Goal: Book appointment/travel/reservation

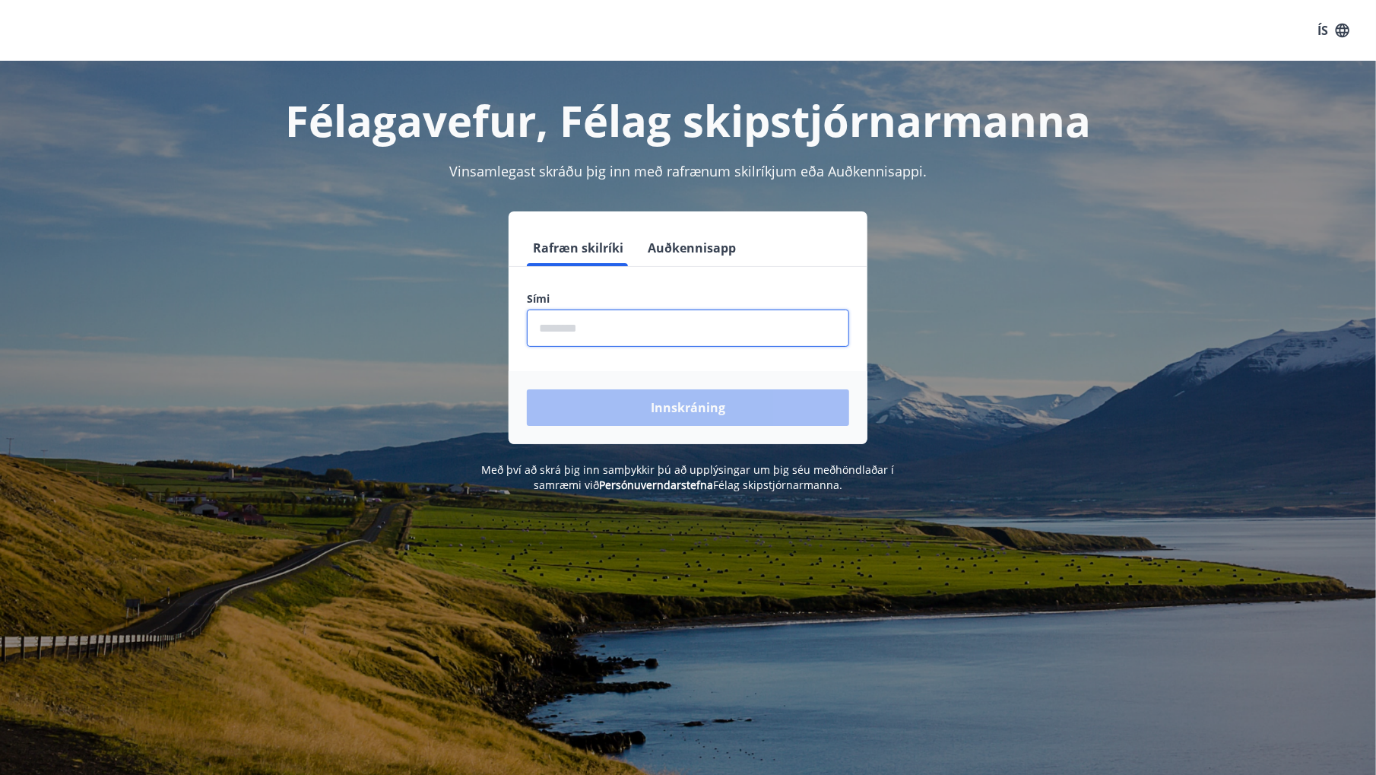
click at [540, 329] on input "phone" at bounding box center [688, 327] width 322 height 37
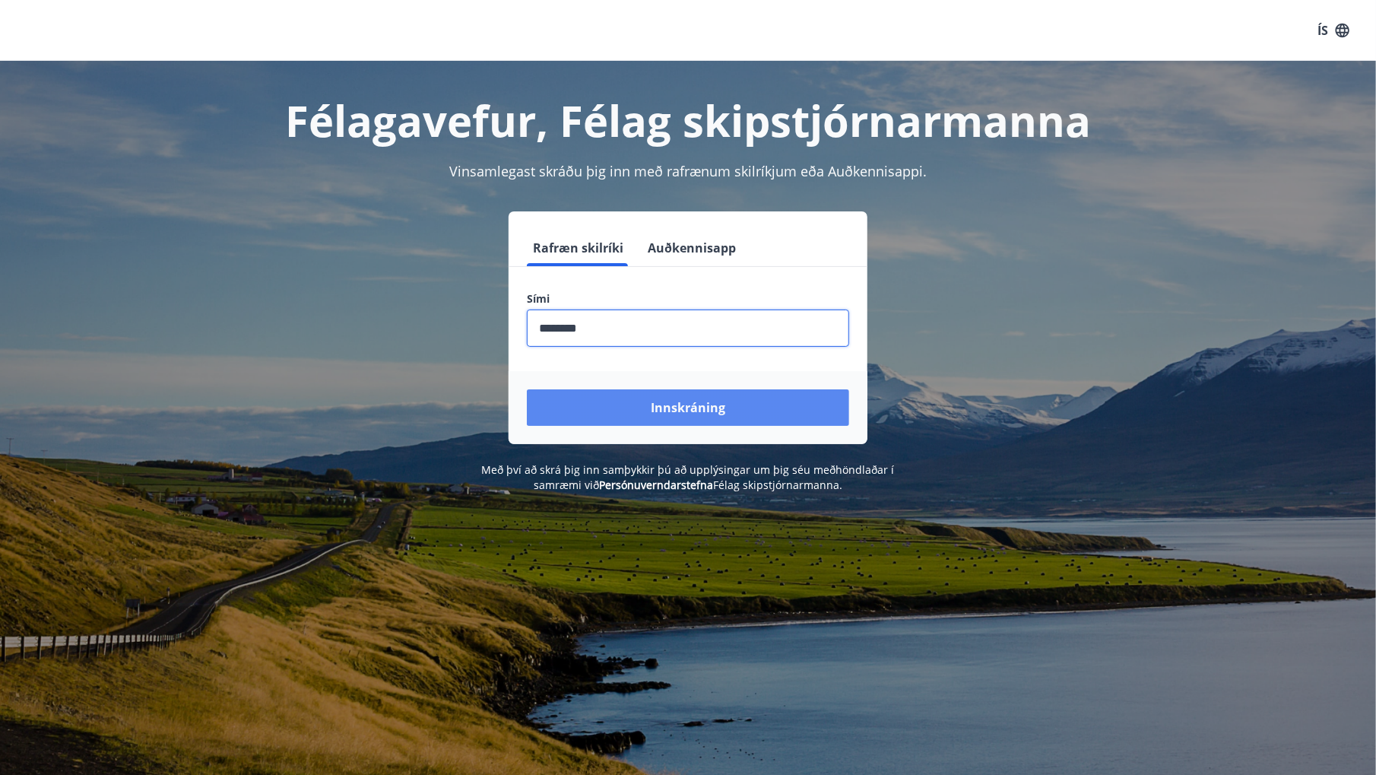
type input "********"
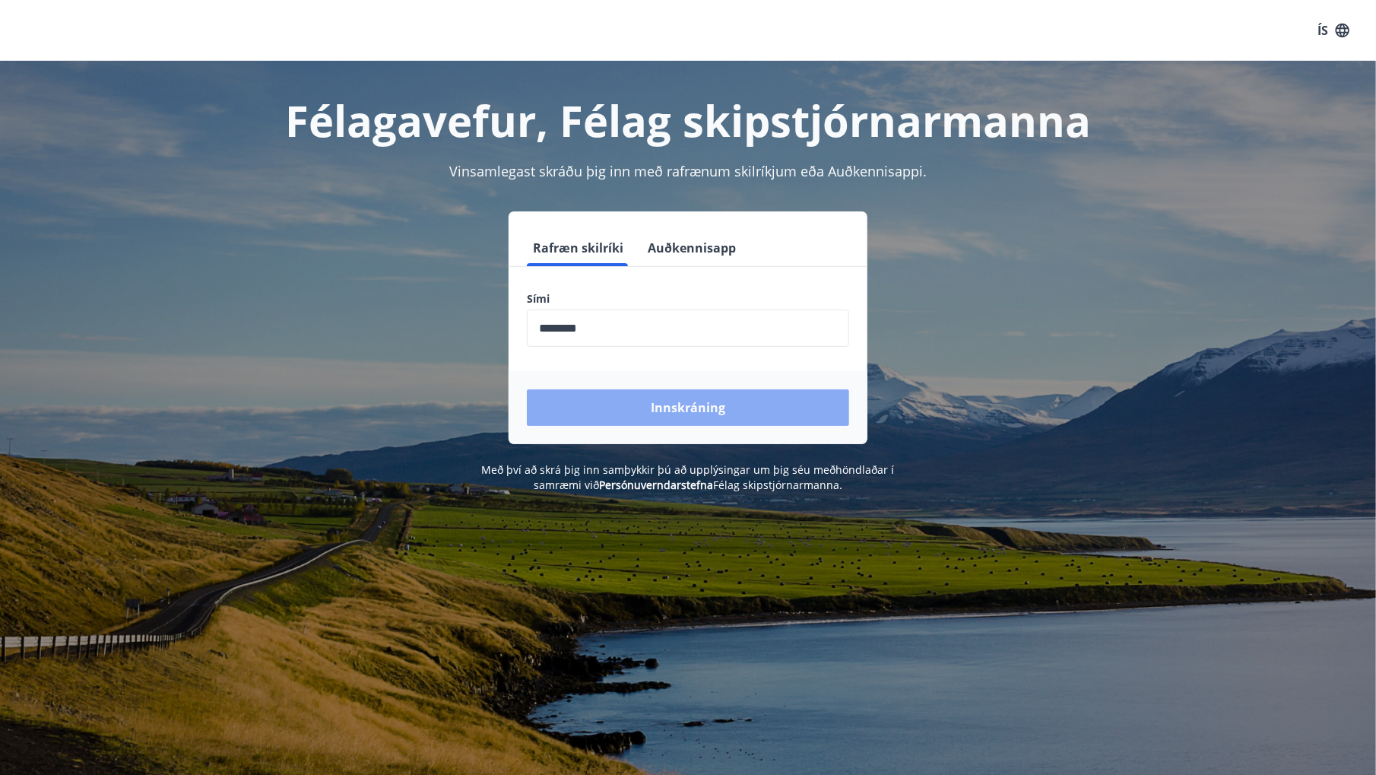
click at [726, 414] on button "Innskráning" at bounding box center [688, 407] width 322 height 37
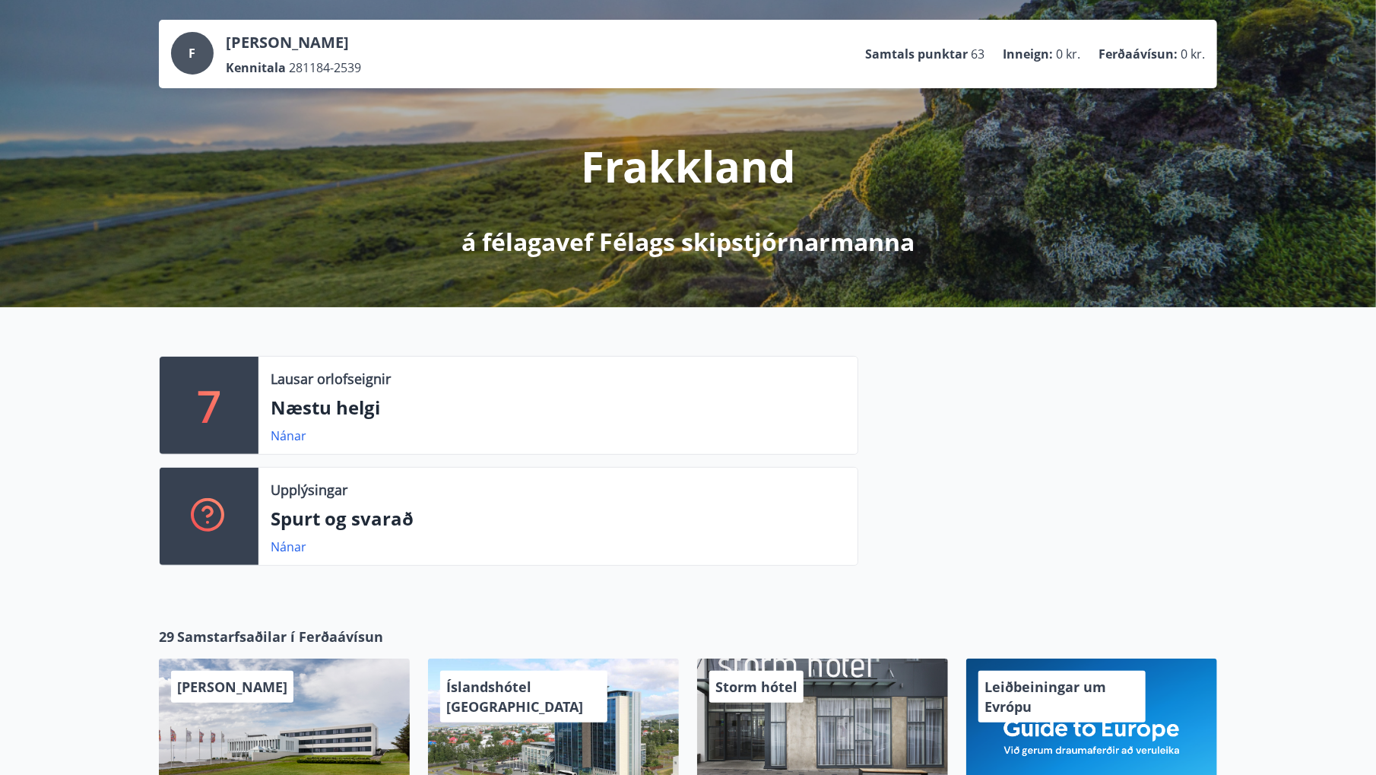
scroll to position [152, 0]
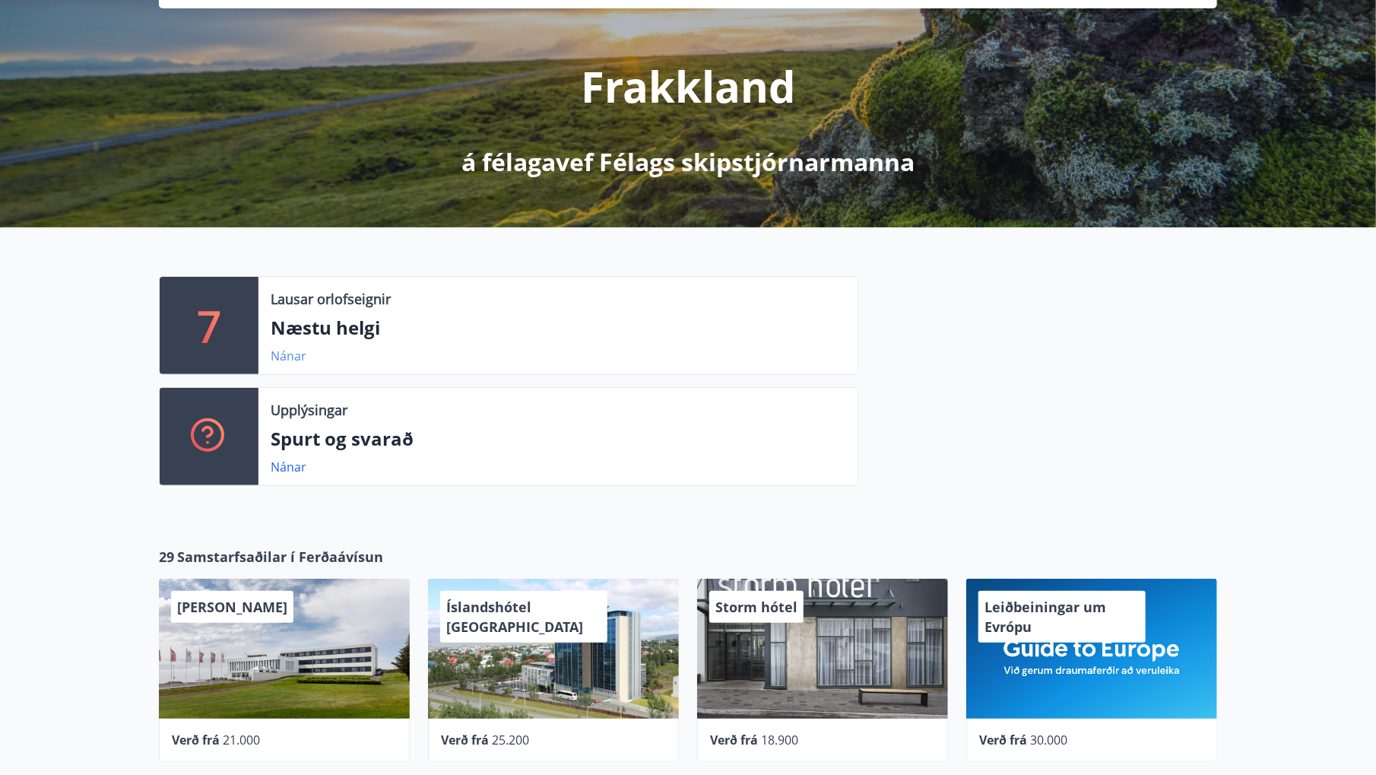
click at [289, 355] on link "Nánar" at bounding box center [289, 356] width 36 height 17
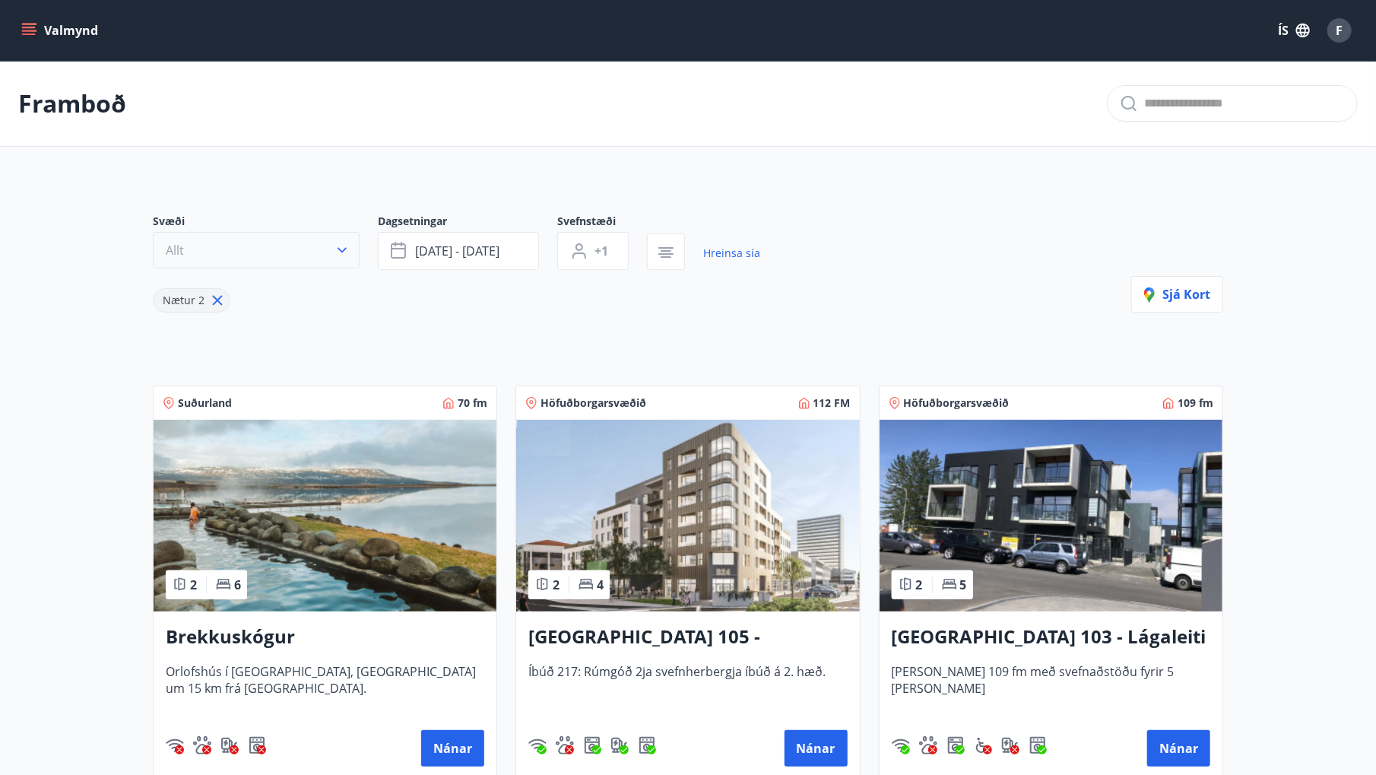
click at [343, 246] on icon "button" at bounding box center [342, 250] width 15 height 15
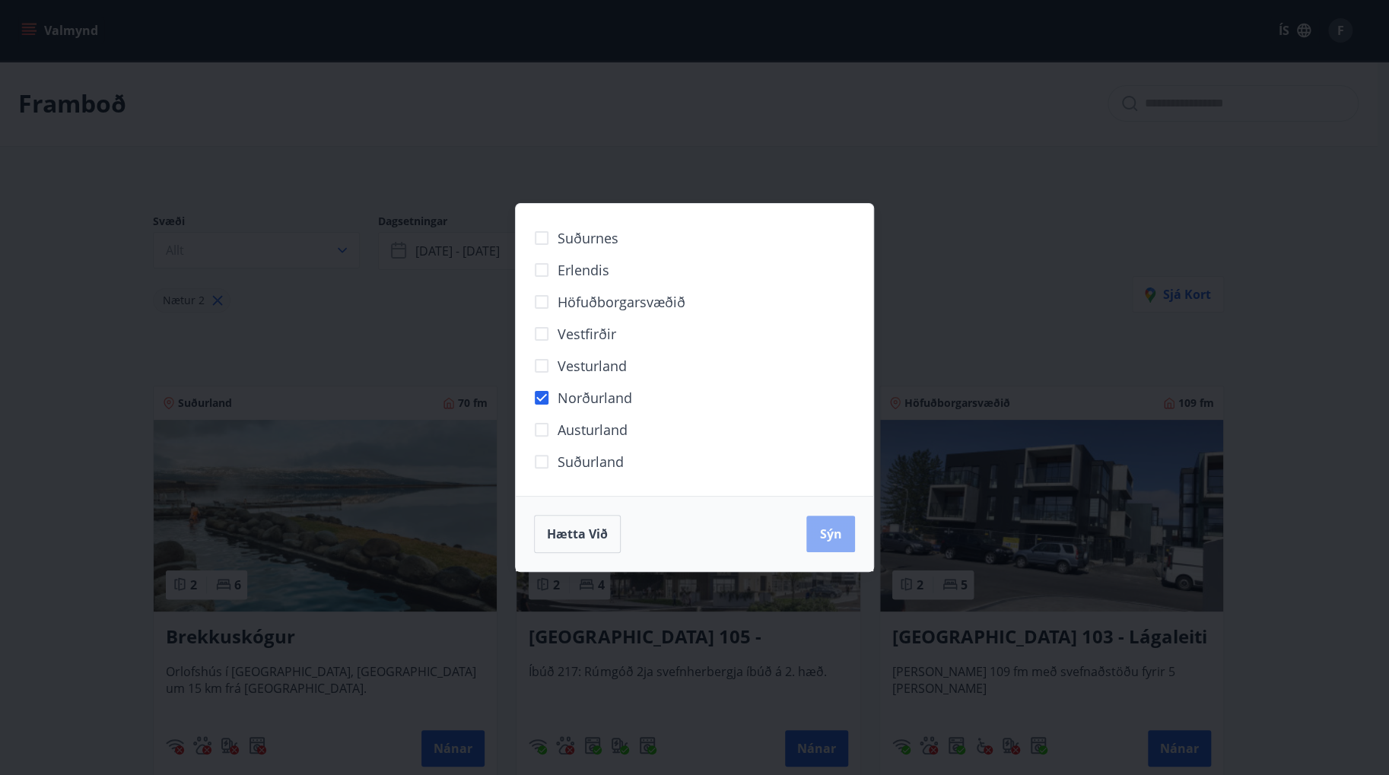
click at [836, 536] on span "Sýn" at bounding box center [831, 533] width 22 height 17
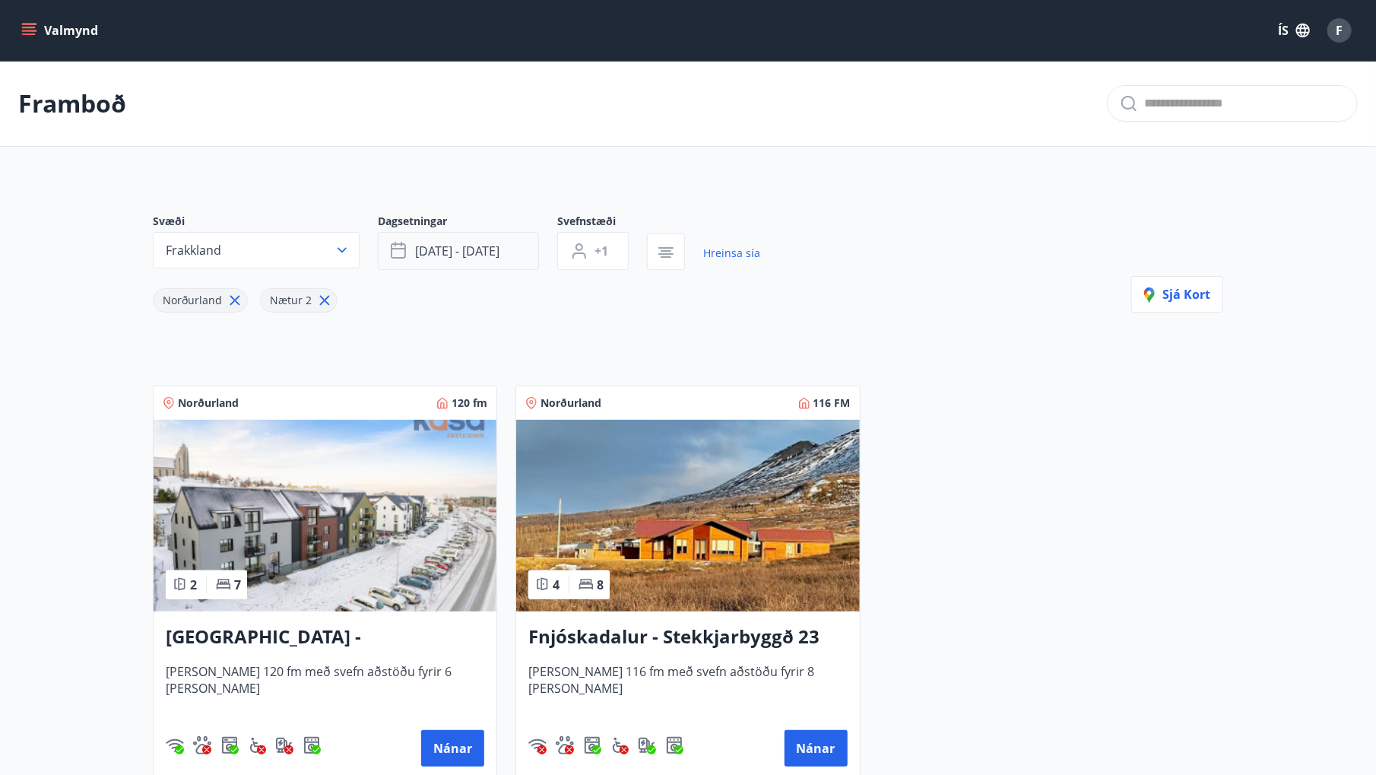
click at [402, 249] on icon "button" at bounding box center [400, 251] width 18 height 18
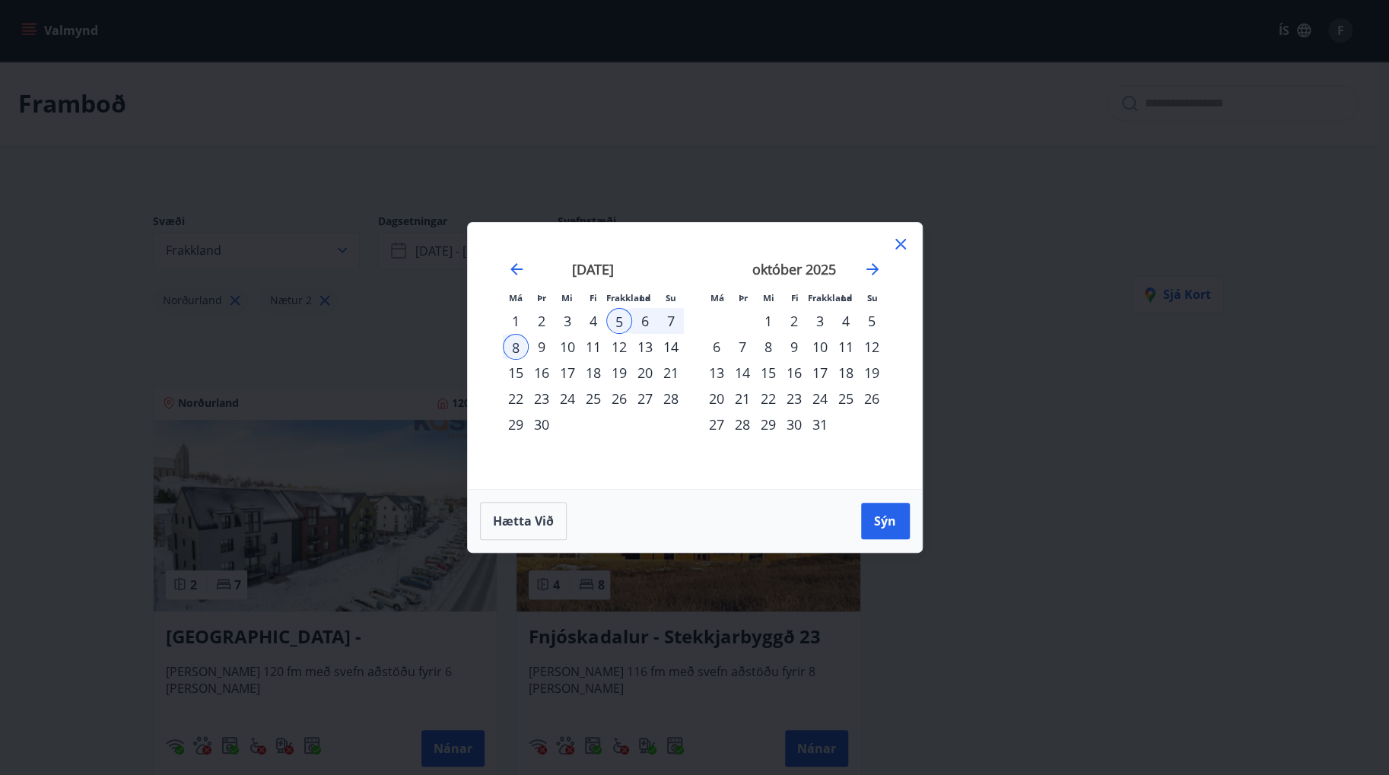
click at [621, 373] on div "19" at bounding box center [619, 373] width 26 height 26
click at [889, 516] on span "Sýn" at bounding box center [885, 521] width 22 height 17
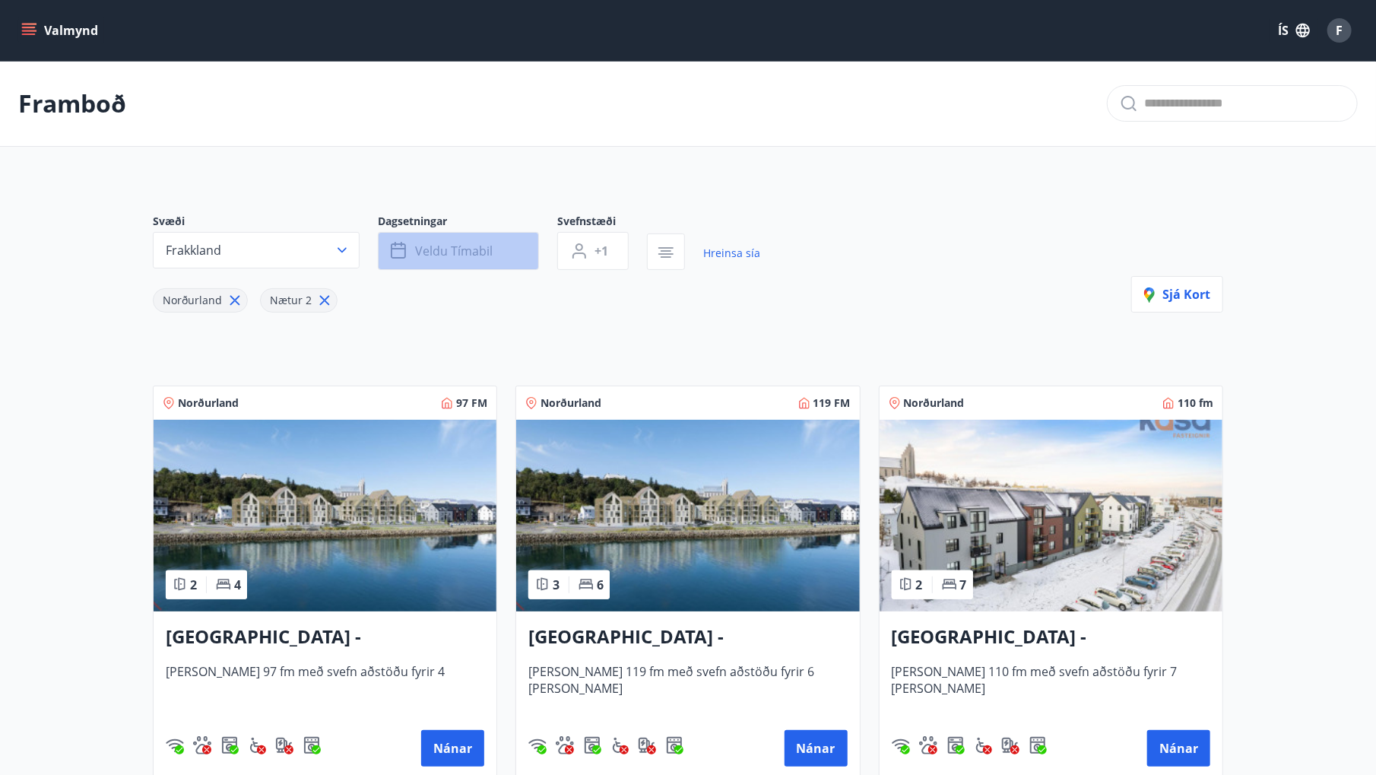
click at [499, 246] on button "Veldu tímabil" at bounding box center [458, 251] width 161 height 38
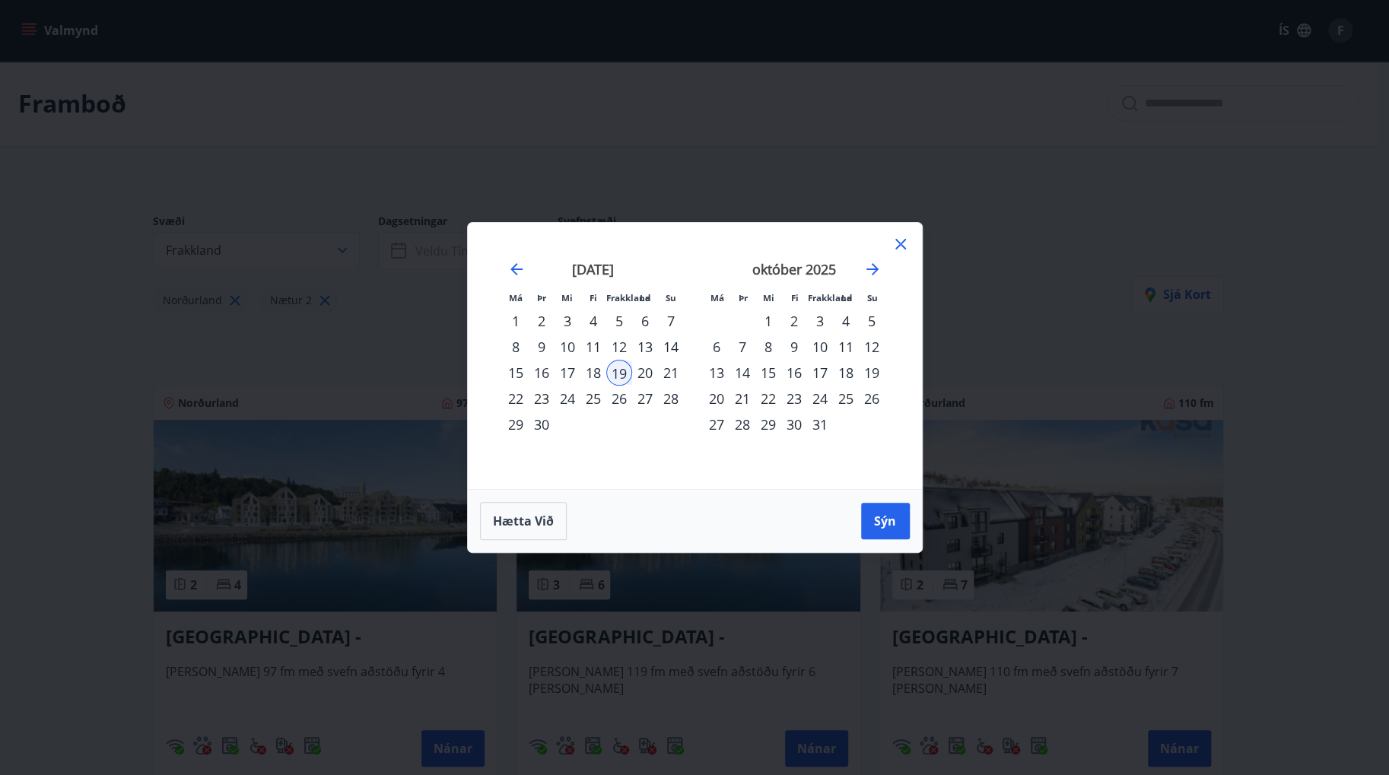
click at [1004, 186] on div "Má Þr Mi Fi Frakkland La Su Má Þr Mi Fi Frakkland La Su [DATE] 1 2 3 4 5 6 7 8 …" at bounding box center [694, 387] width 1389 height 775
click at [367, 251] on div "Má Þr Mi Fi Frakkland La Su Má Þr Mi Fi Frakkland La Su [DATE] 1 2 3 4 5 6 7 8 …" at bounding box center [694, 387] width 1389 height 775
click at [903, 233] on div "Má Þr Mi Fi Frakkland La Su Má Þr Mi Fi Frakkland La Su [DATE] 1 2 3 4 5 6 7 8 …" at bounding box center [695, 356] width 454 height 266
click at [900, 249] on icon at bounding box center [900, 244] width 18 height 18
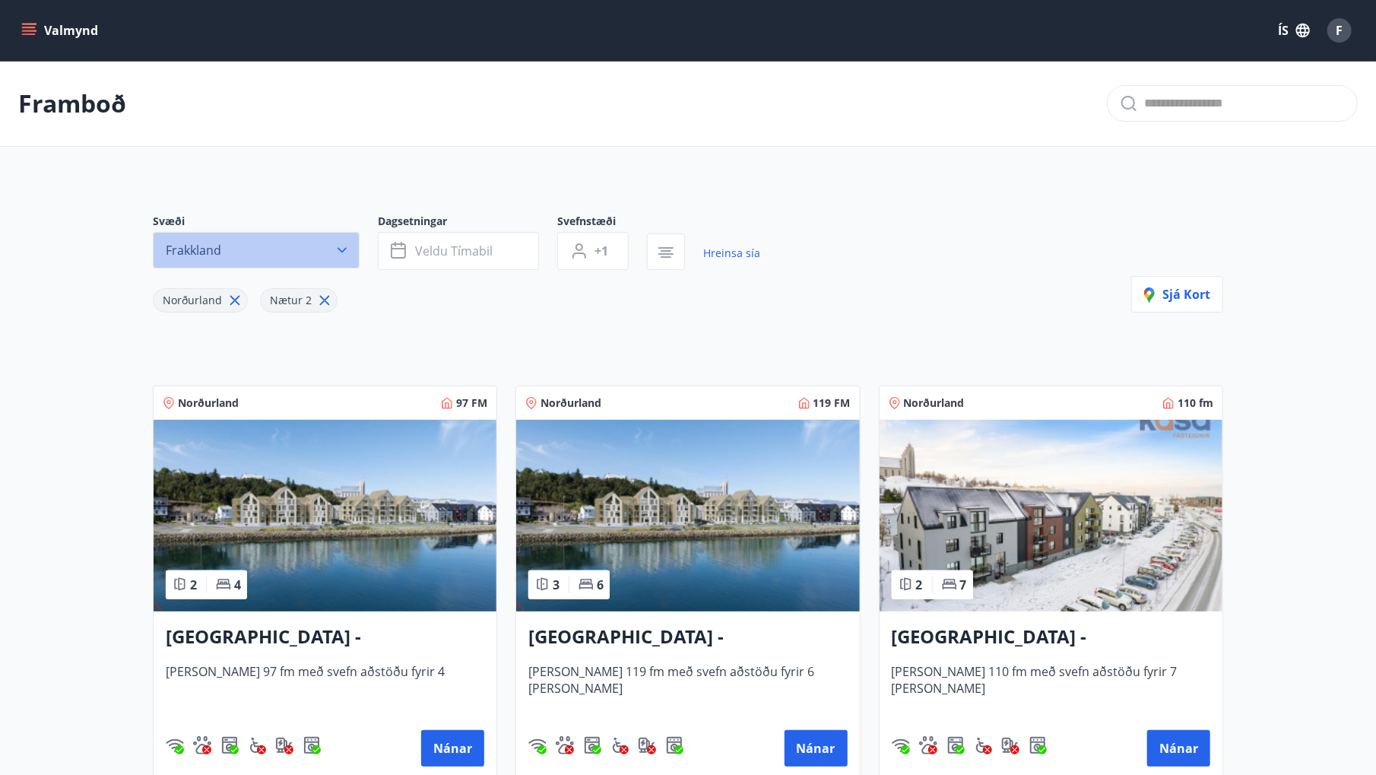
click at [342, 246] on icon "button" at bounding box center [342, 250] width 15 height 15
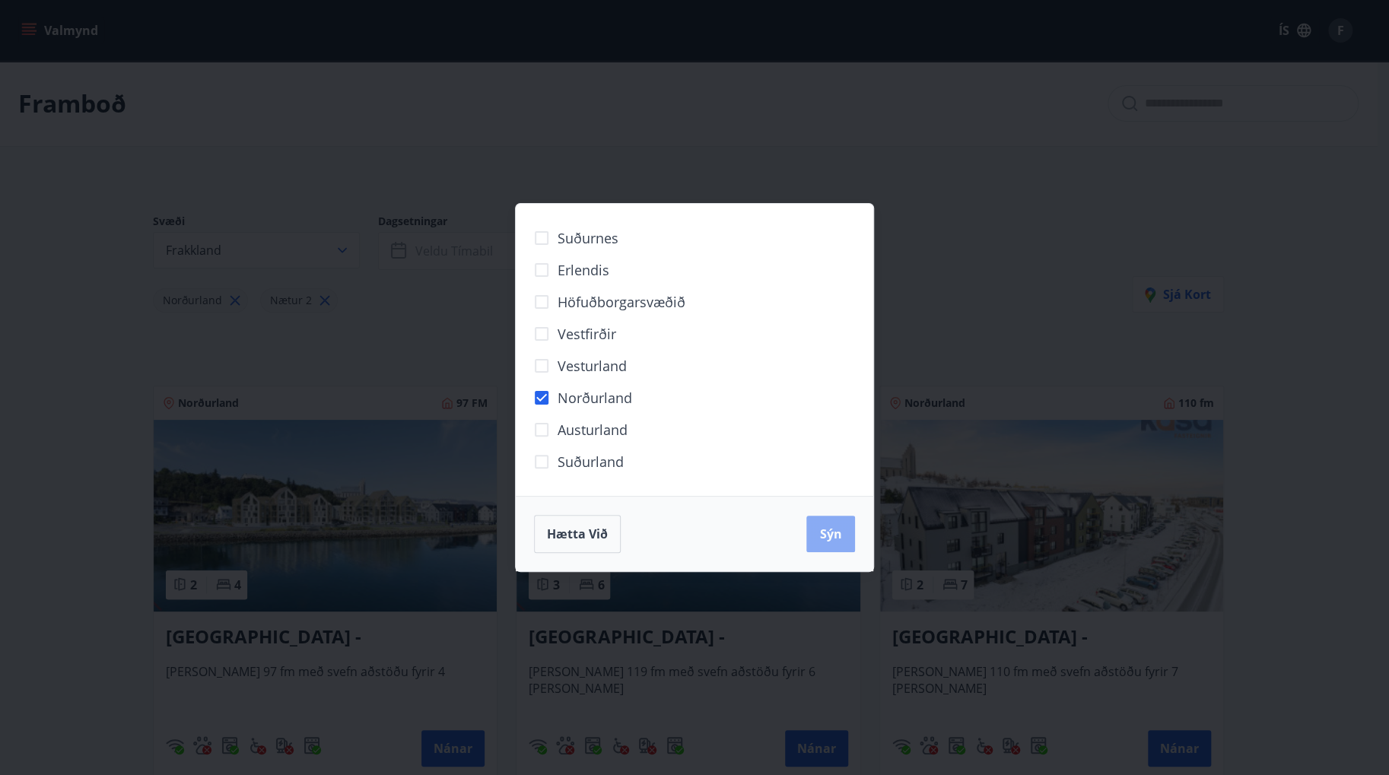
click at [833, 538] on span "Sýn" at bounding box center [831, 533] width 22 height 17
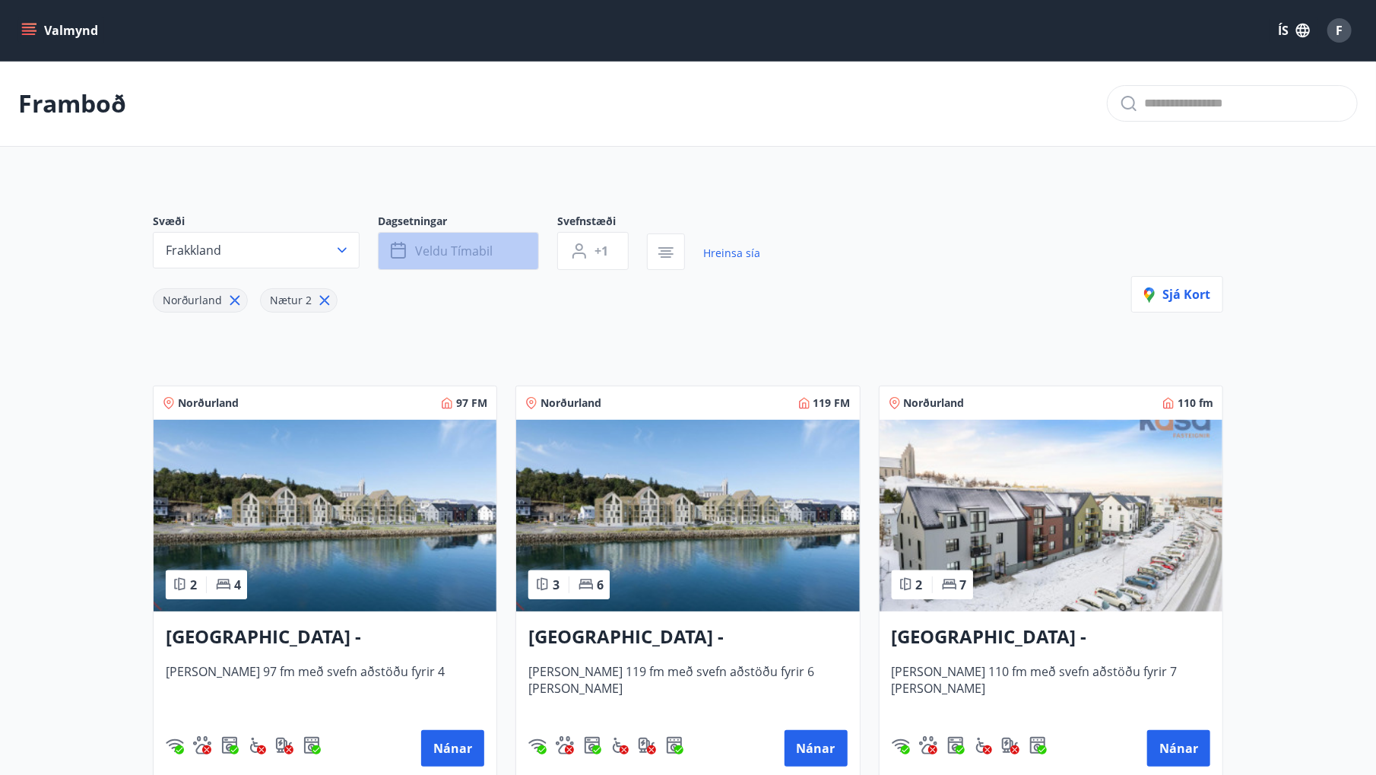
click at [506, 242] on button "Veldu tímabil" at bounding box center [458, 251] width 161 height 38
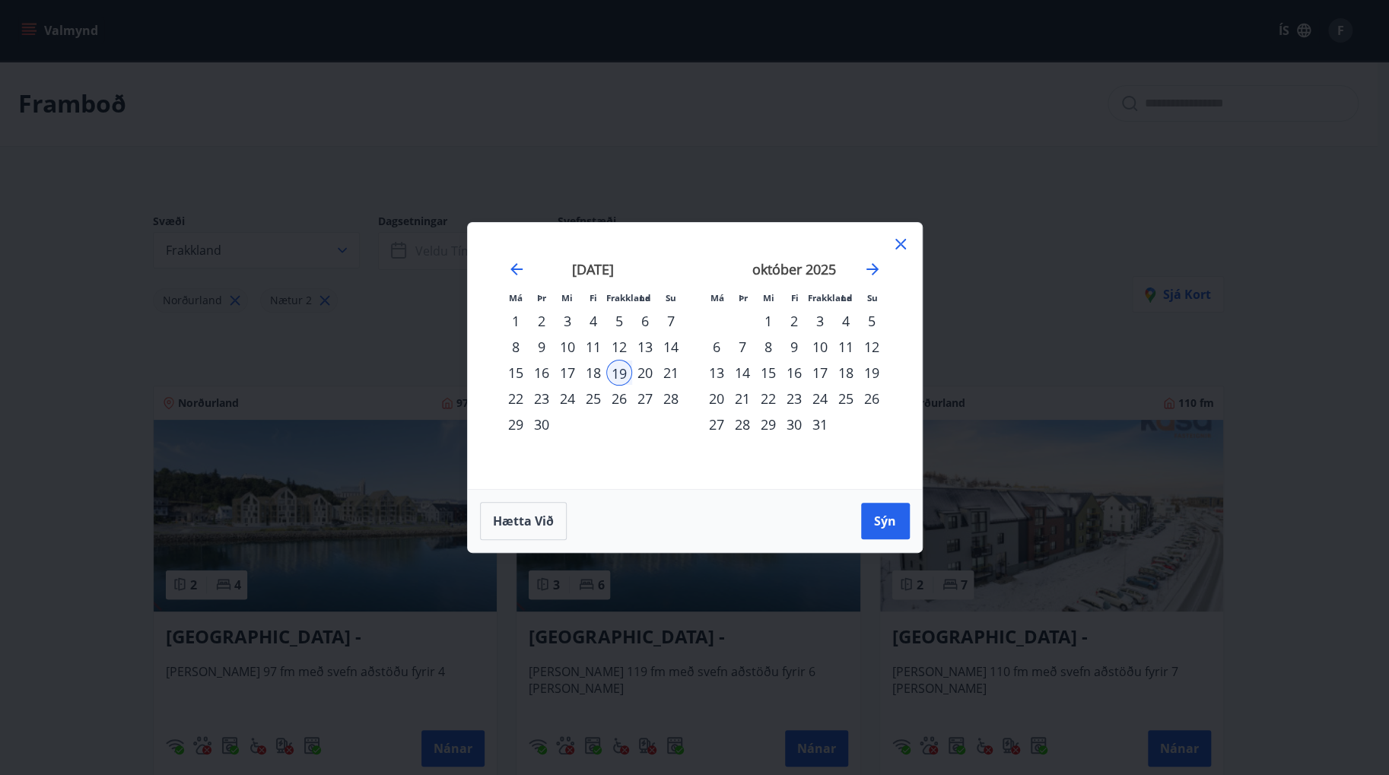
click at [617, 374] on div "19" at bounding box center [619, 373] width 26 height 26
click at [874, 521] on span "Sýn" at bounding box center [885, 521] width 22 height 17
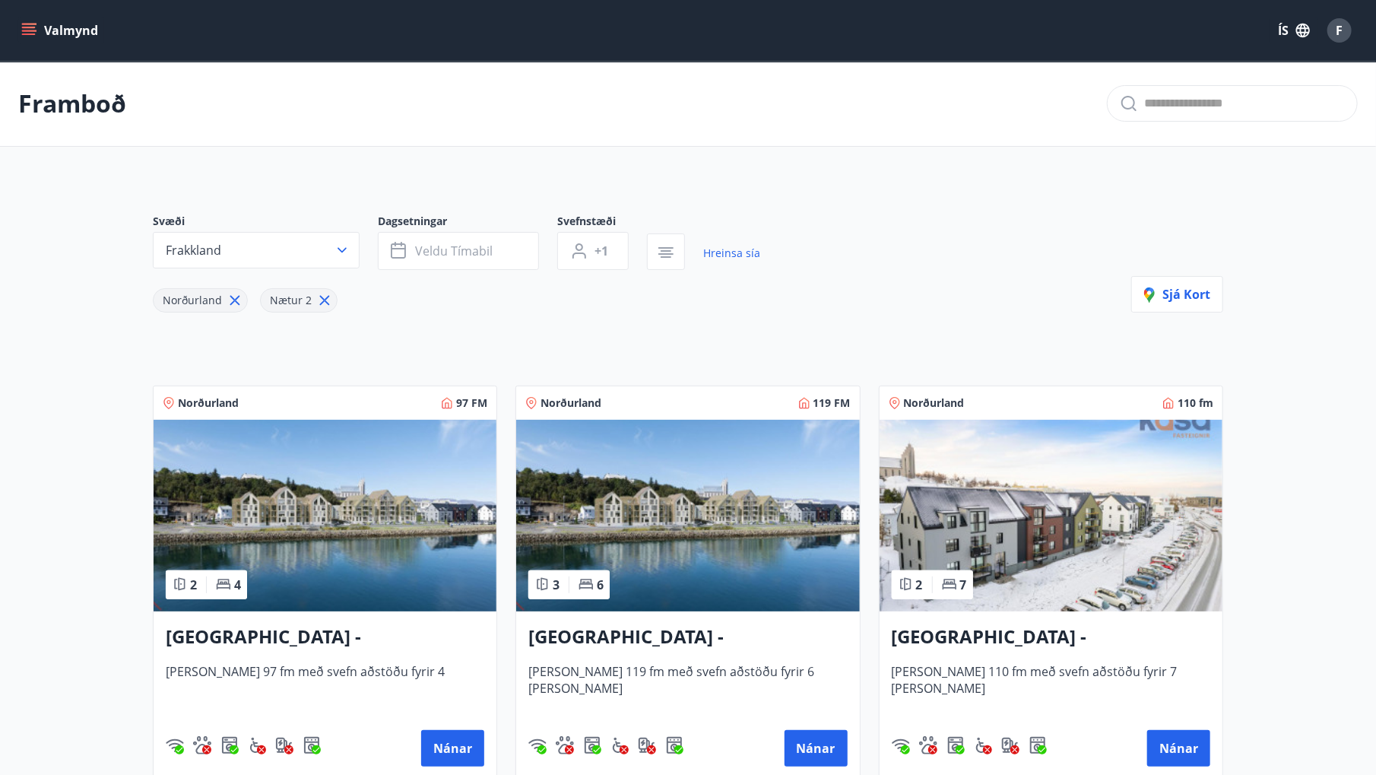
scroll to position [76, 0]
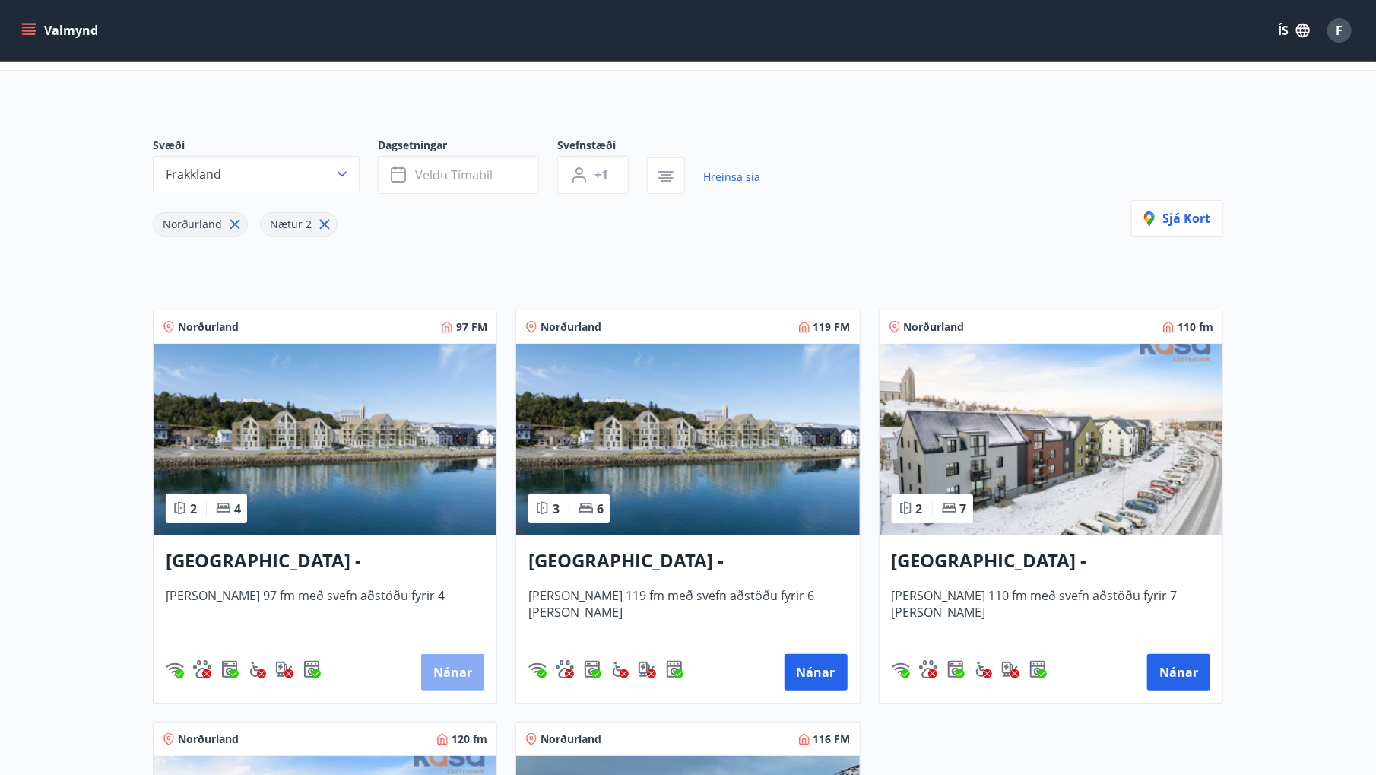
click at [450, 675] on button "Nánar" at bounding box center [452, 672] width 63 height 37
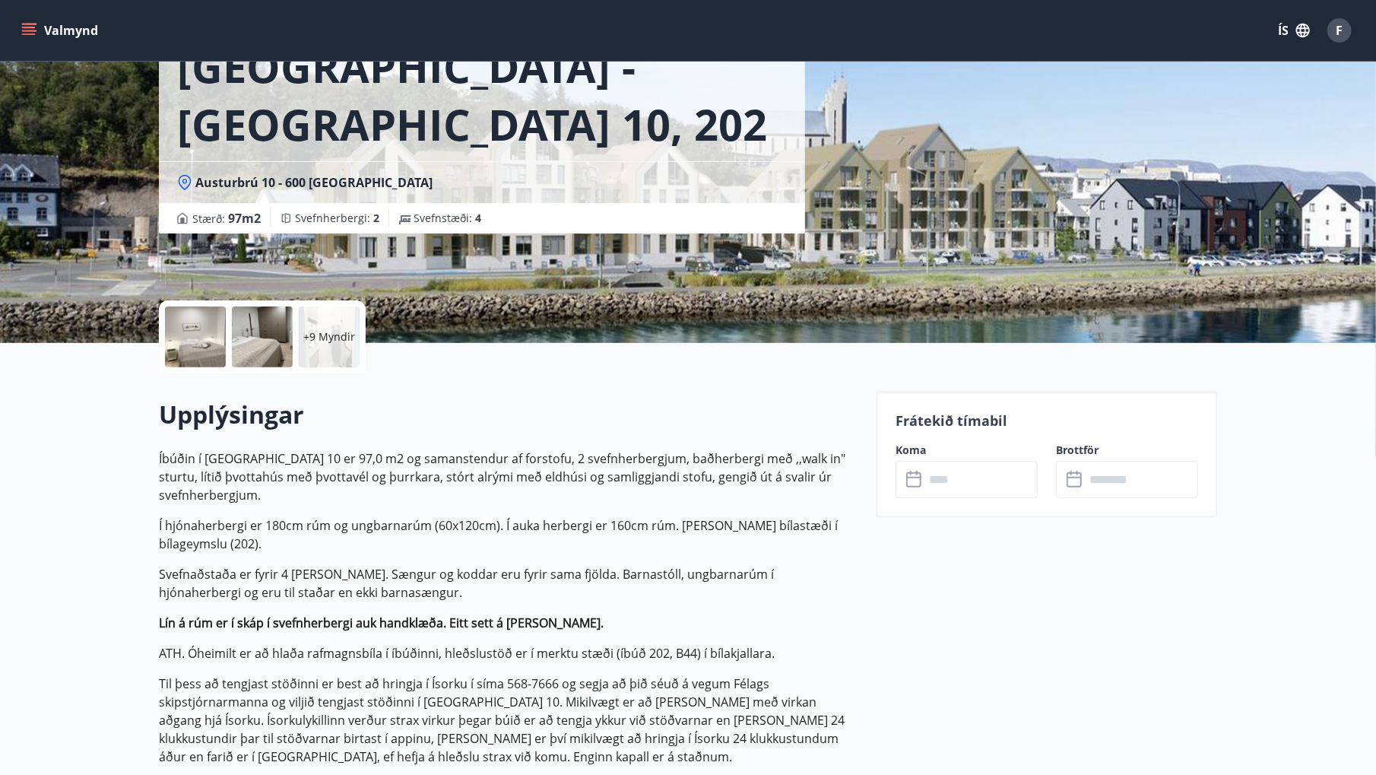
scroll to position [228, 0]
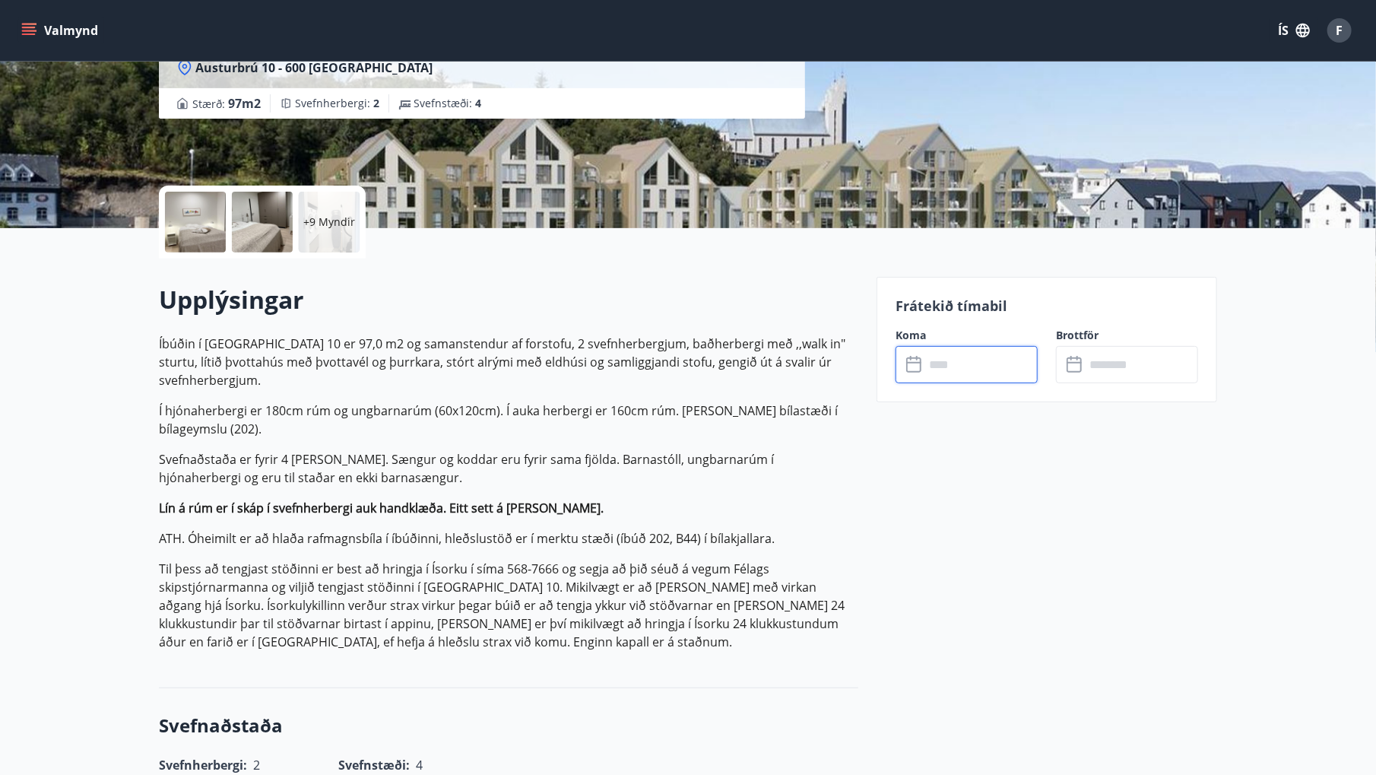
click at [929, 362] on input "text" at bounding box center [981, 364] width 113 height 37
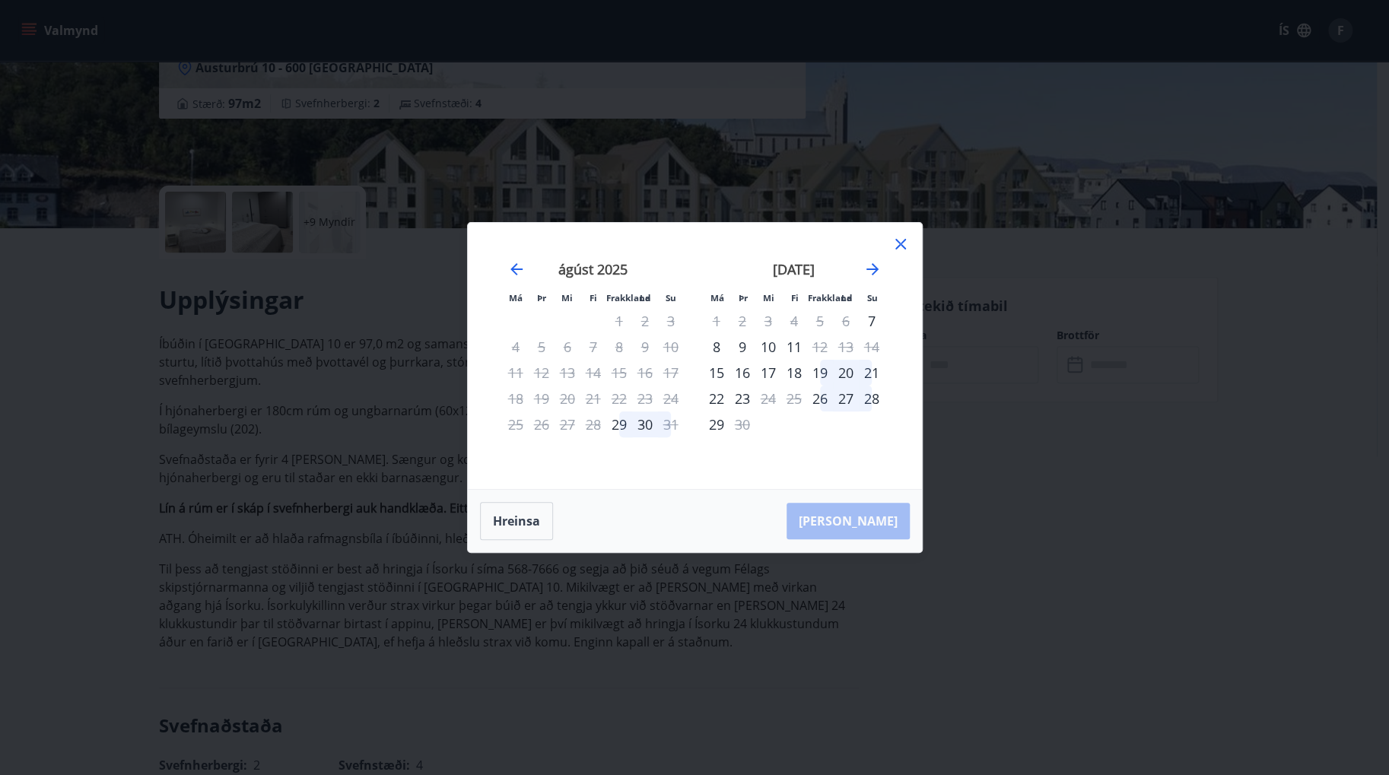
click at [821, 372] on div "19" at bounding box center [820, 373] width 26 height 26
click at [900, 243] on icon at bounding box center [900, 244] width 11 height 11
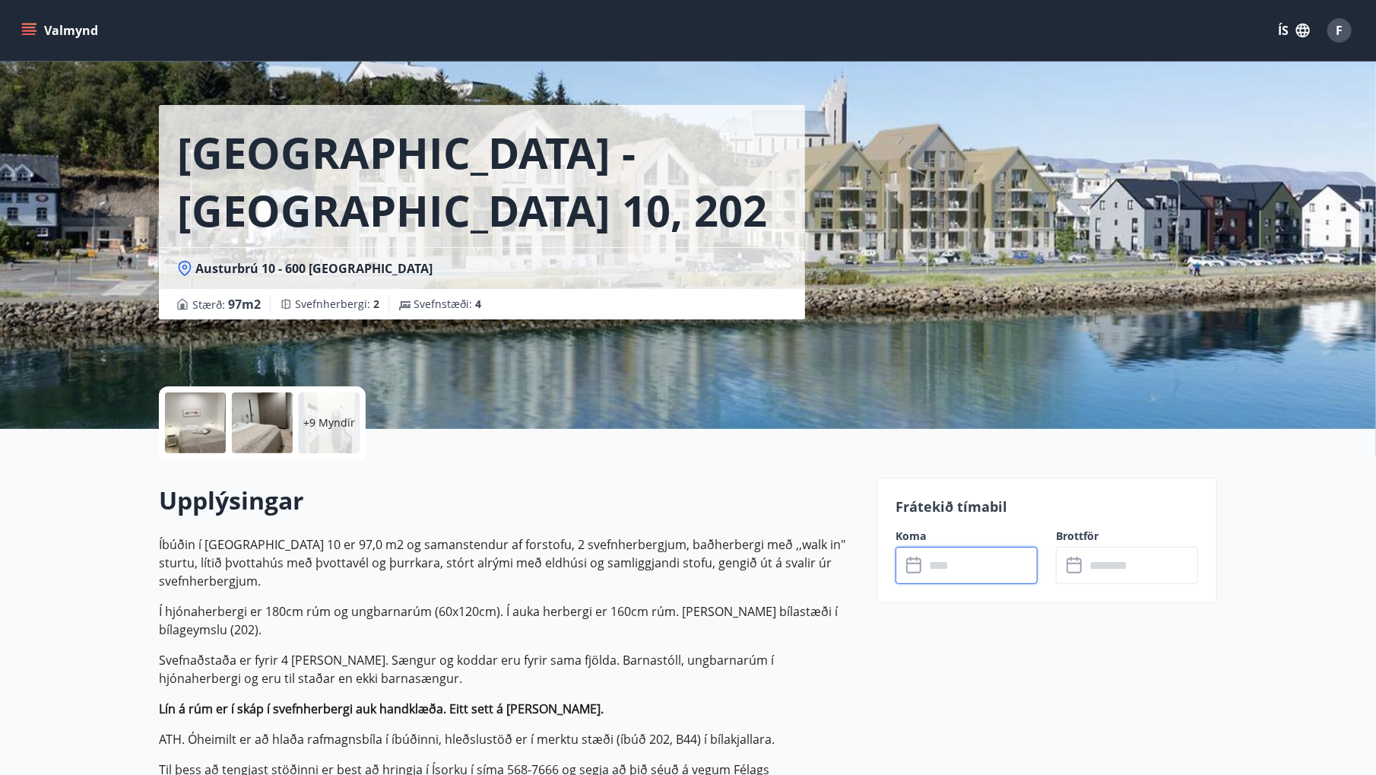
scroll to position [0, 0]
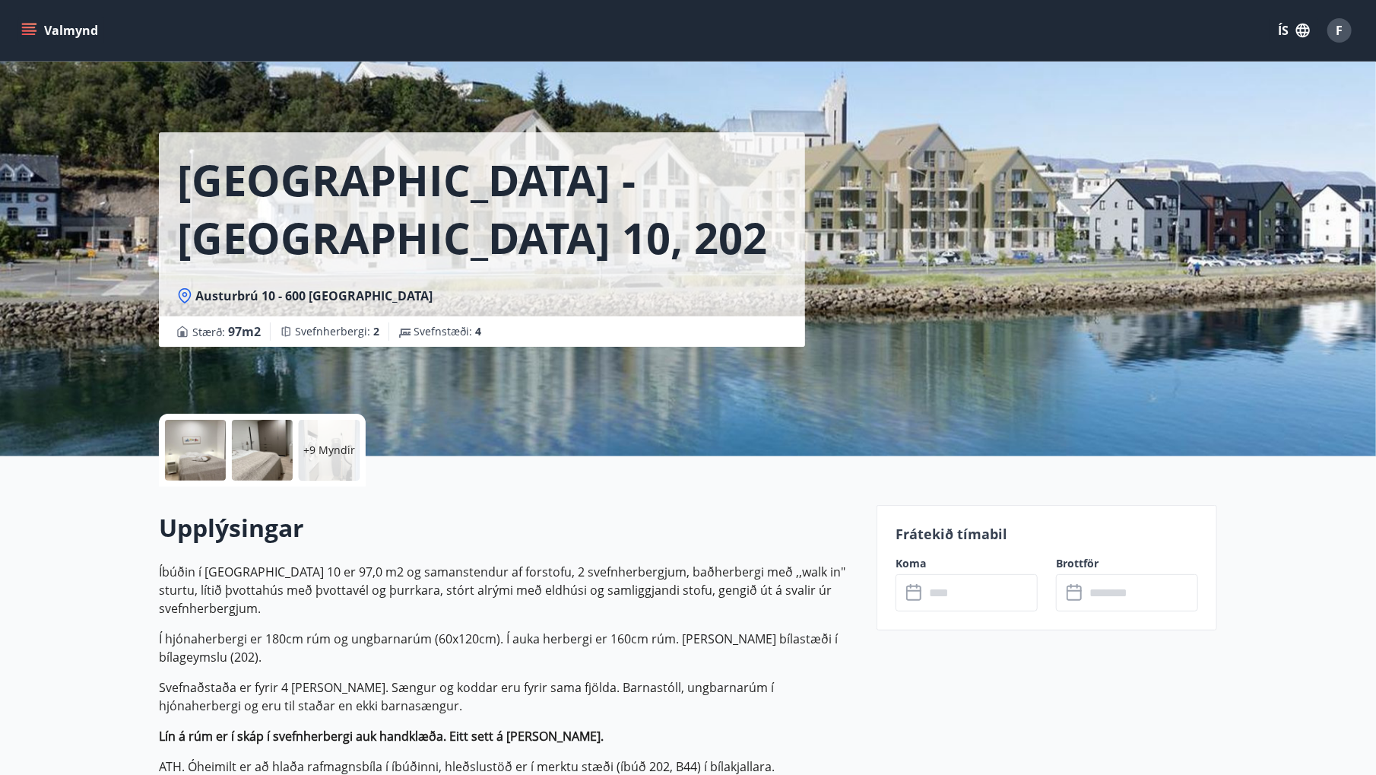
click at [31, 29] on icon "matseðill" at bounding box center [28, 30] width 15 height 15
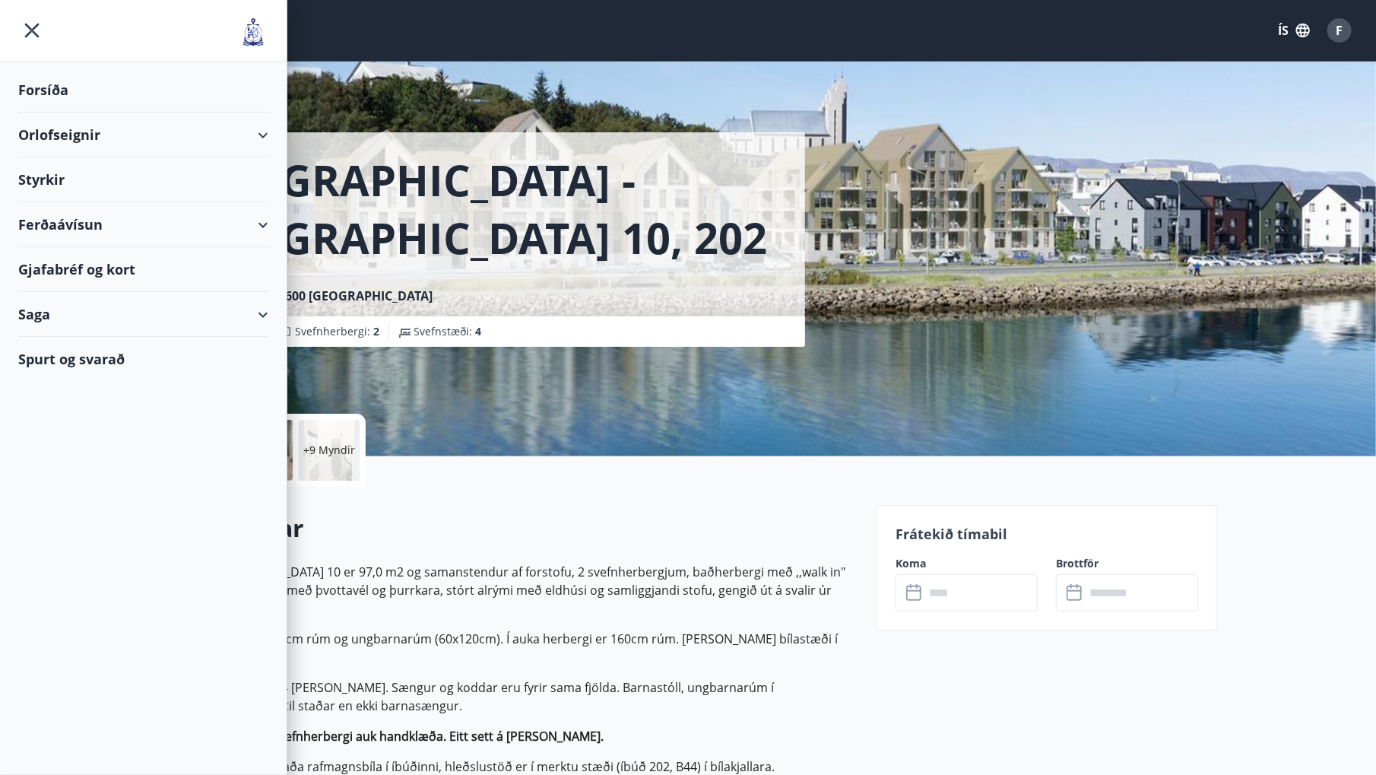
click at [84, 131] on div "Orlofseignir" at bounding box center [143, 135] width 250 height 45
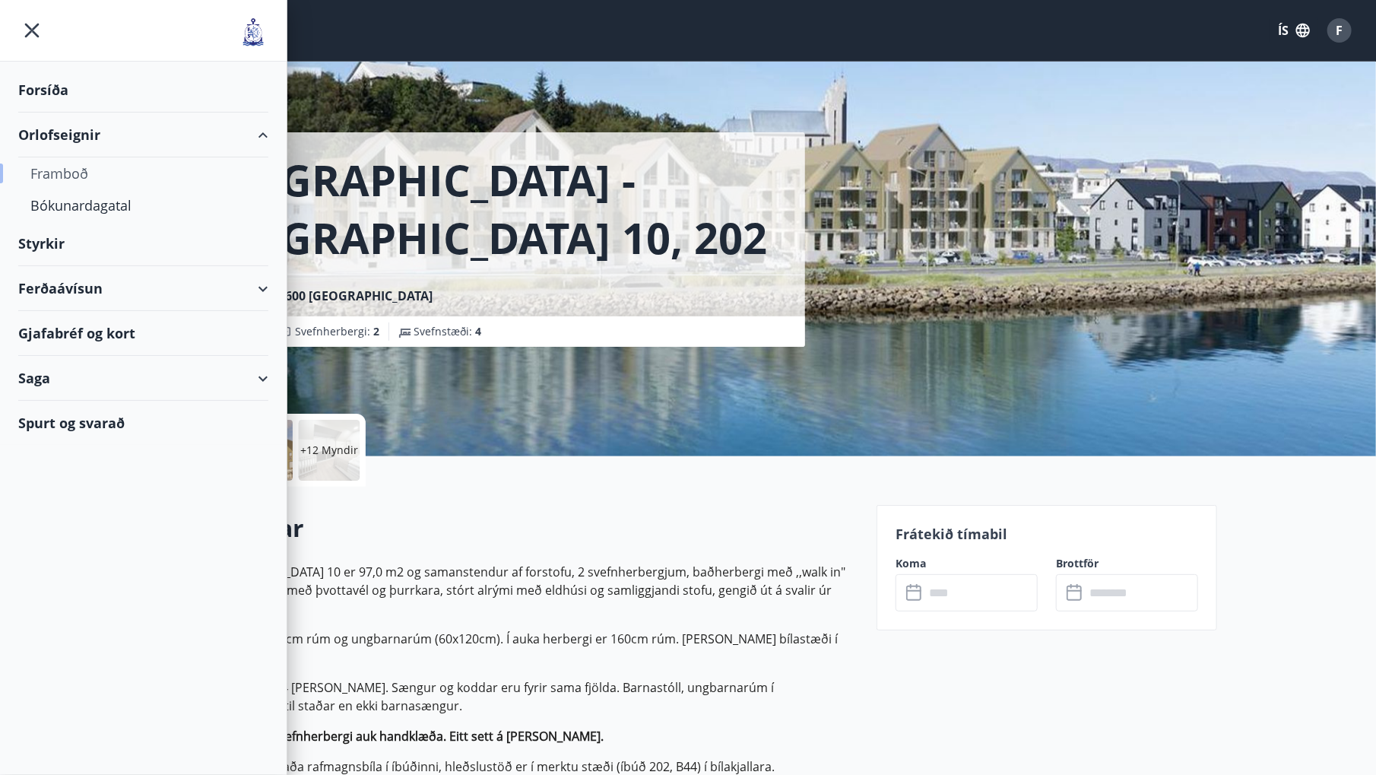
click at [75, 172] on div "Framboð" at bounding box center [143, 173] width 226 height 32
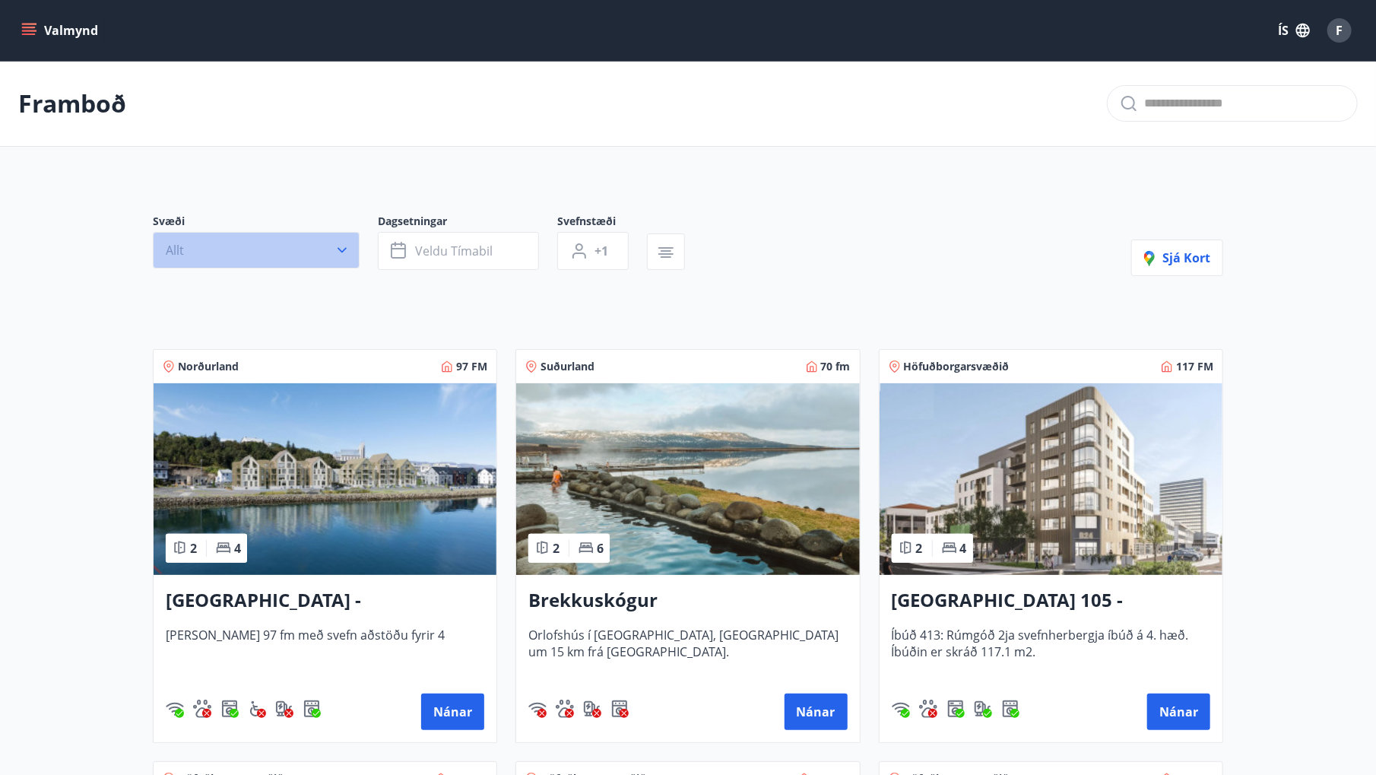
click at [348, 246] on icon "button" at bounding box center [342, 250] width 15 height 15
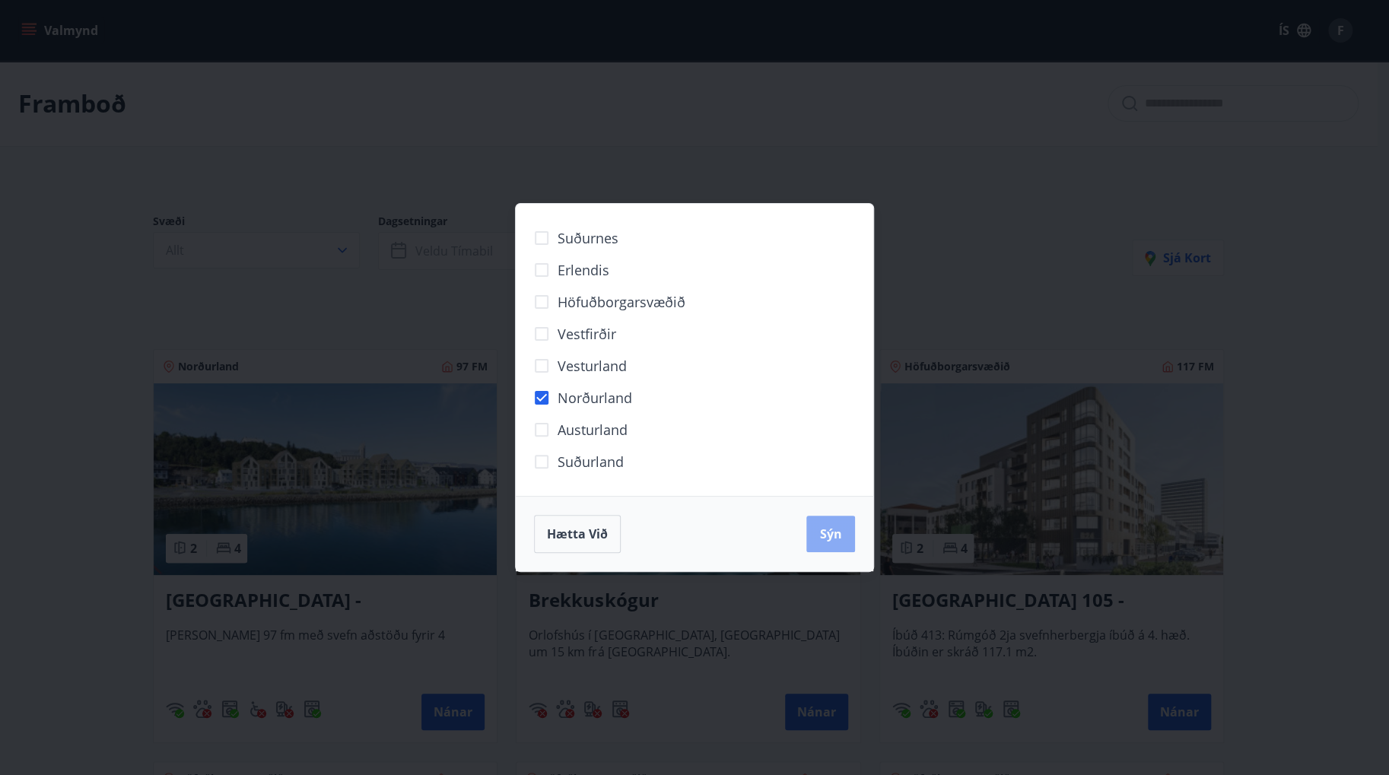
click at [829, 538] on span "Sýn" at bounding box center [831, 533] width 22 height 17
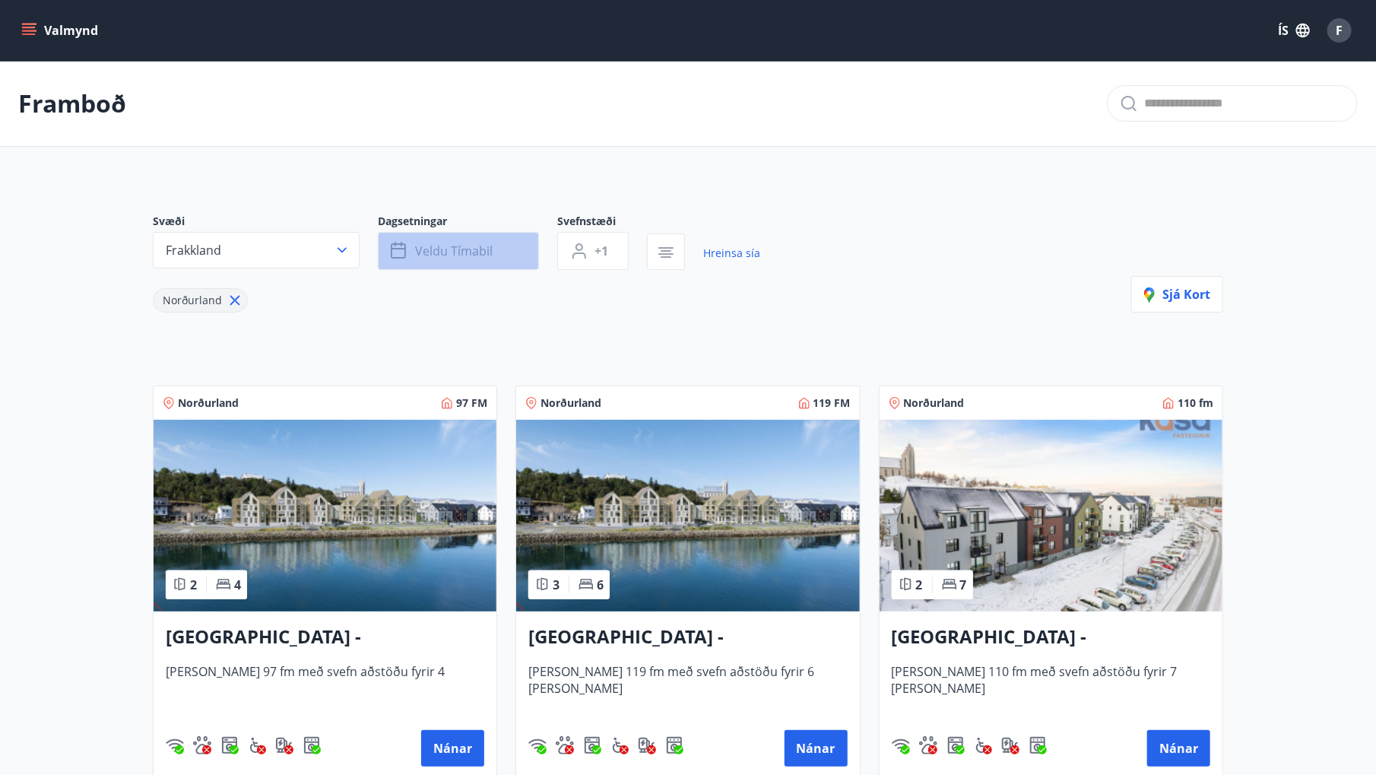
click at [522, 248] on button "Veldu tímabil" at bounding box center [458, 251] width 161 height 38
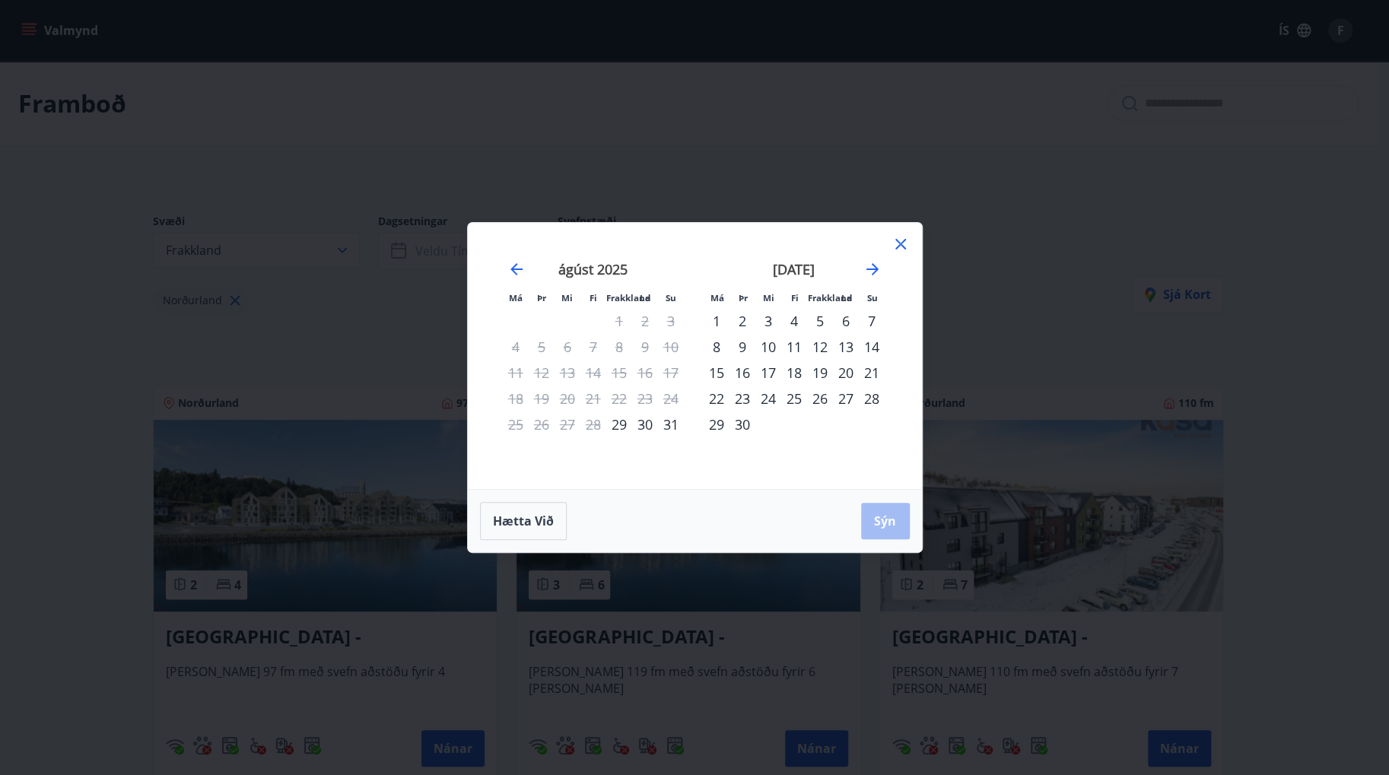
click at [817, 368] on div "19" at bounding box center [820, 373] width 26 height 26
click at [870, 371] on div "21" at bounding box center [872, 373] width 26 height 26
click at [882, 514] on span "Sýn" at bounding box center [885, 521] width 22 height 17
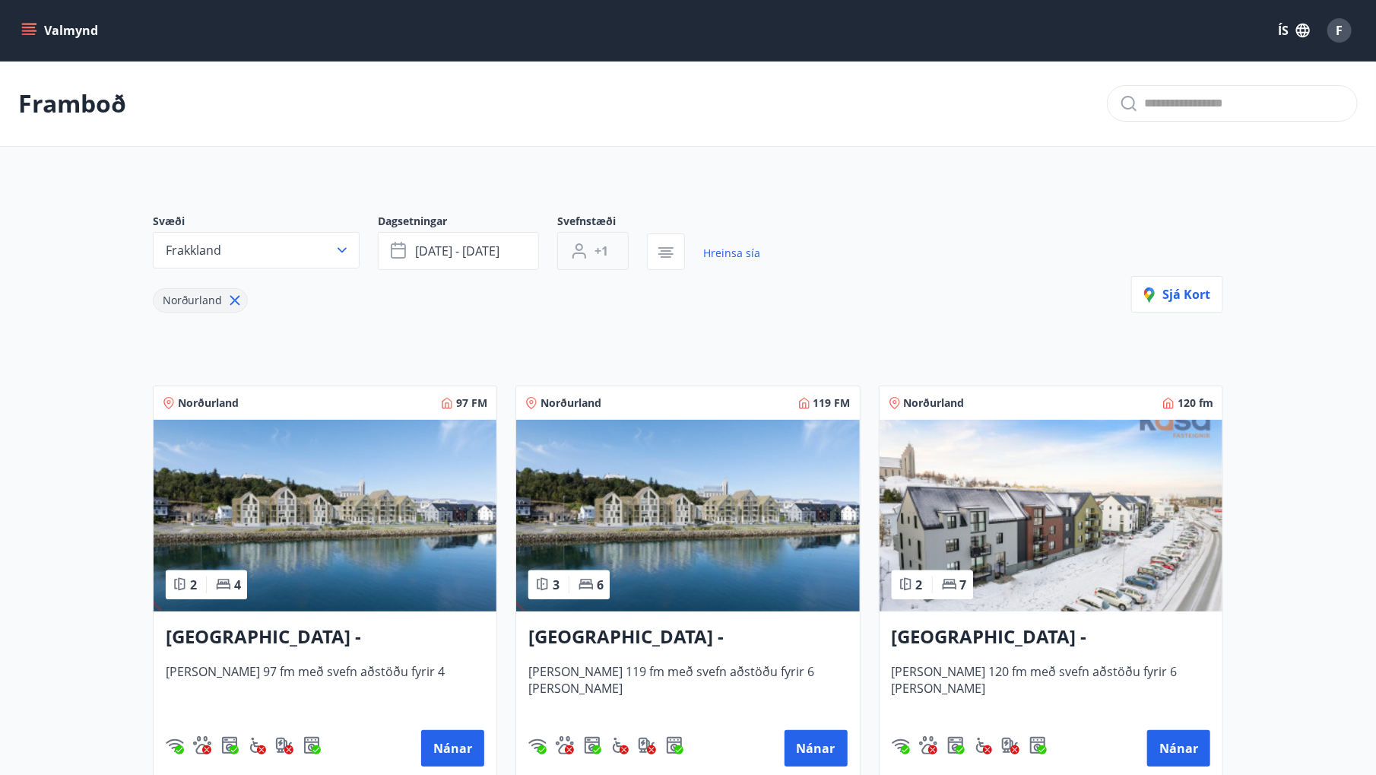
click at [608, 252] on span "+1" at bounding box center [602, 251] width 14 height 17
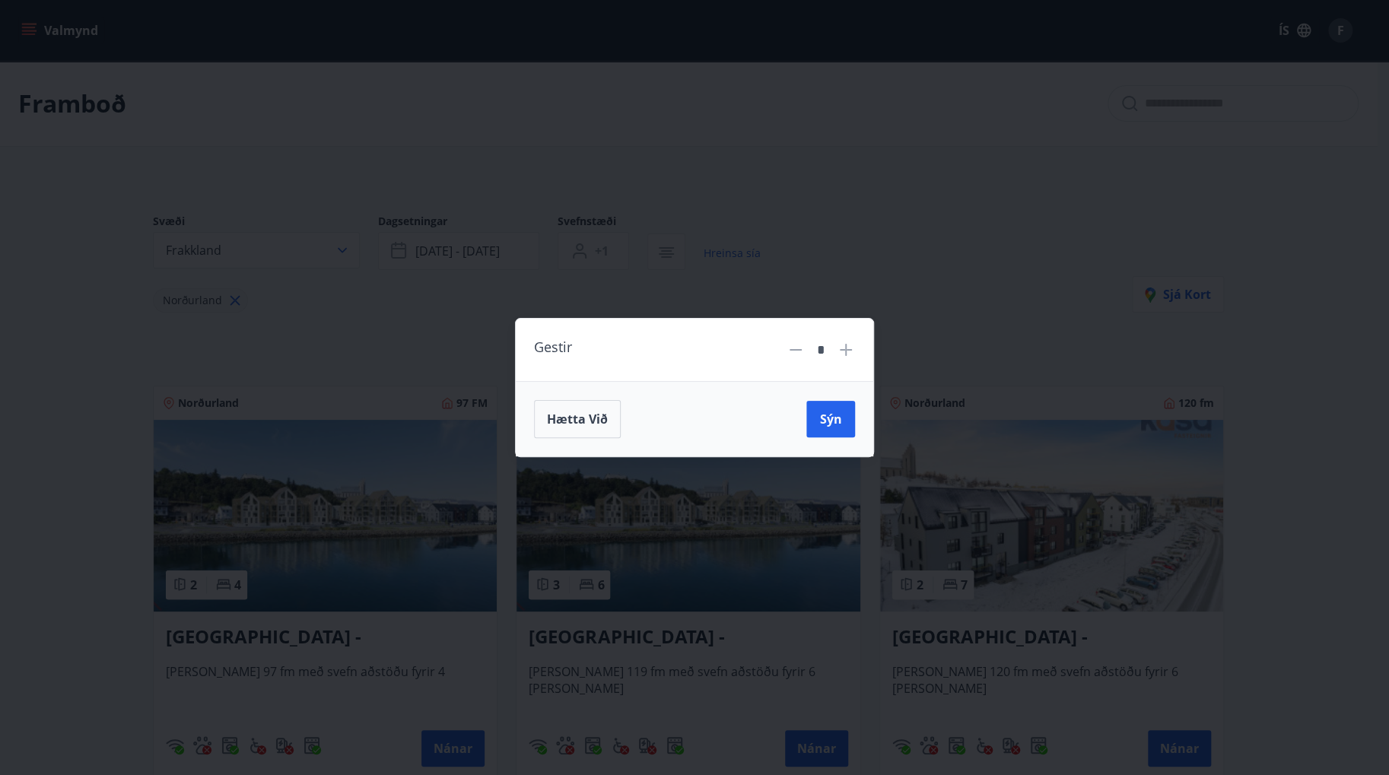
click at [928, 269] on div "Gestir * Hætta við Sýn" at bounding box center [694, 387] width 1389 height 775
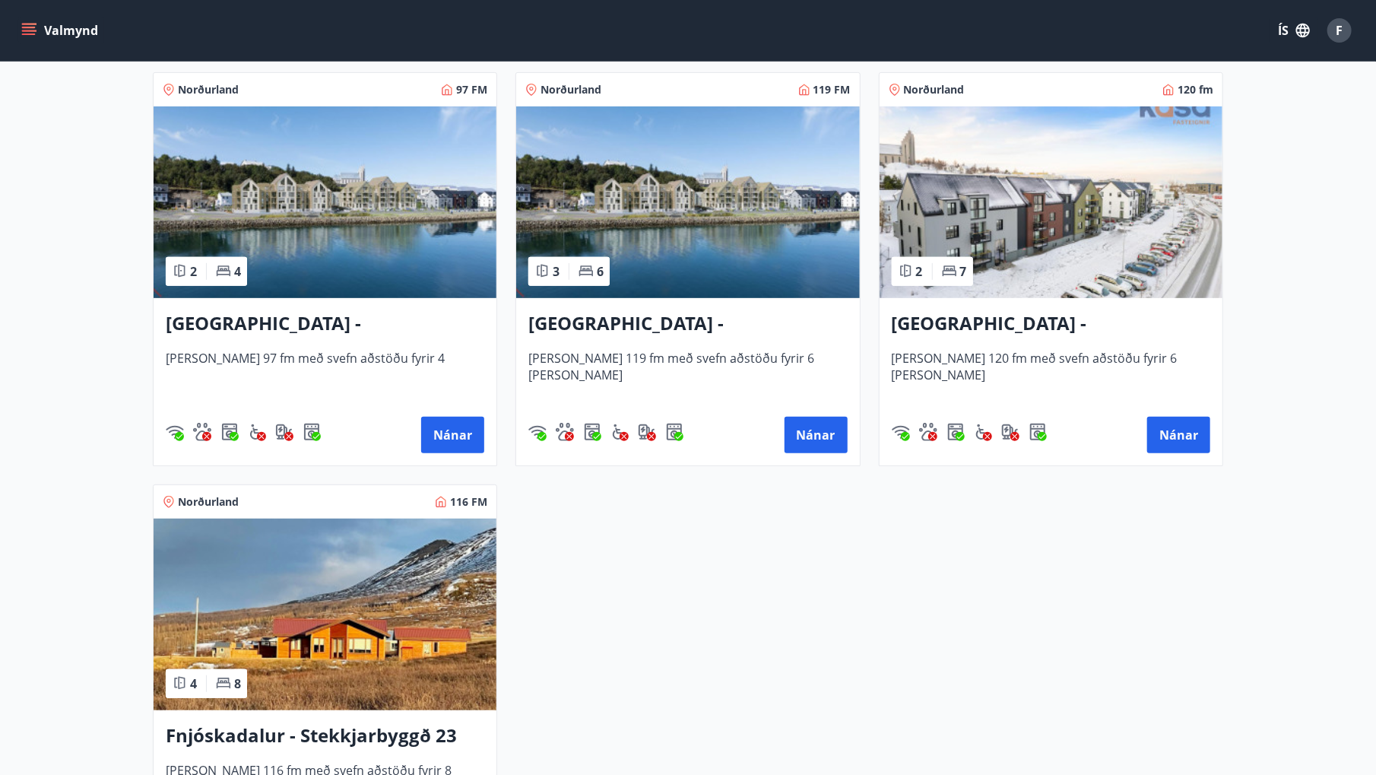
scroll to position [228, 0]
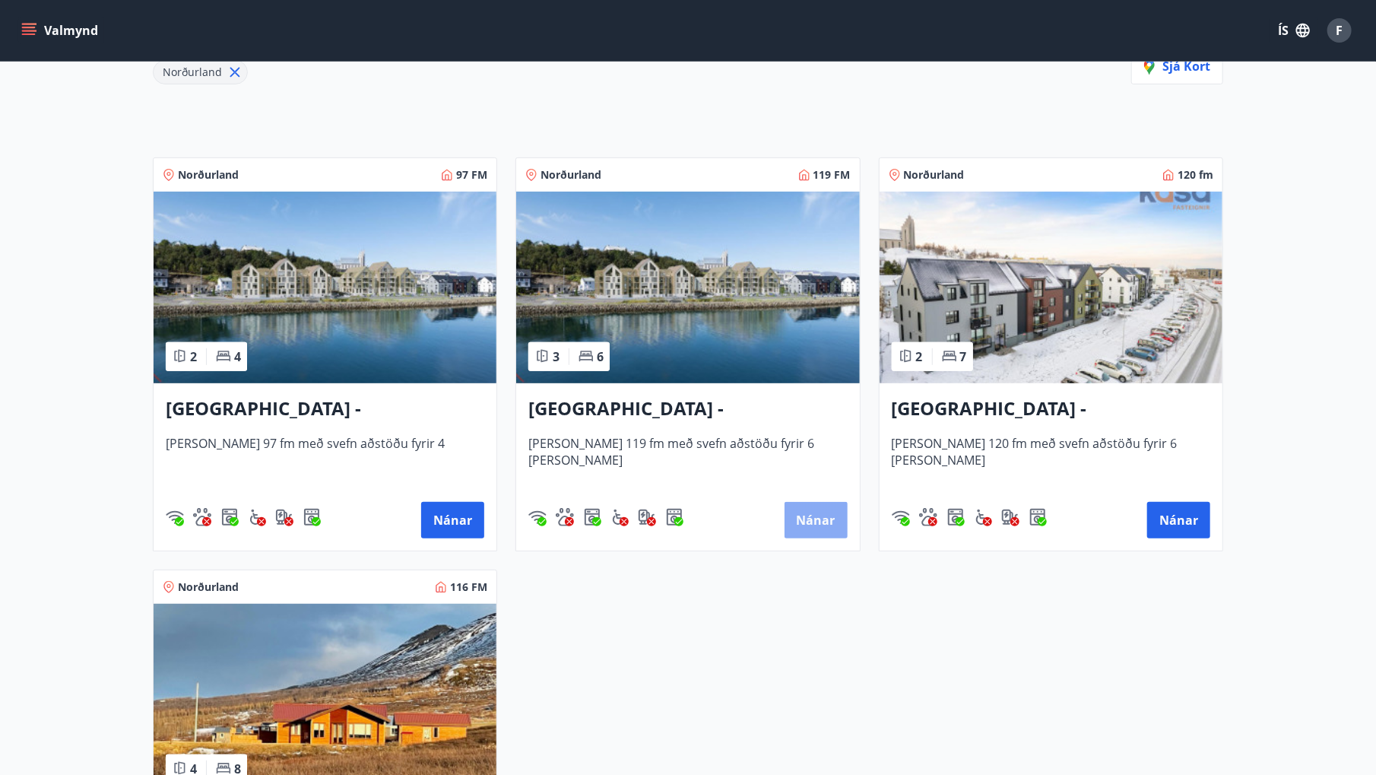
click at [813, 519] on button "Nánar" at bounding box center [816, 520] width 63 height 37
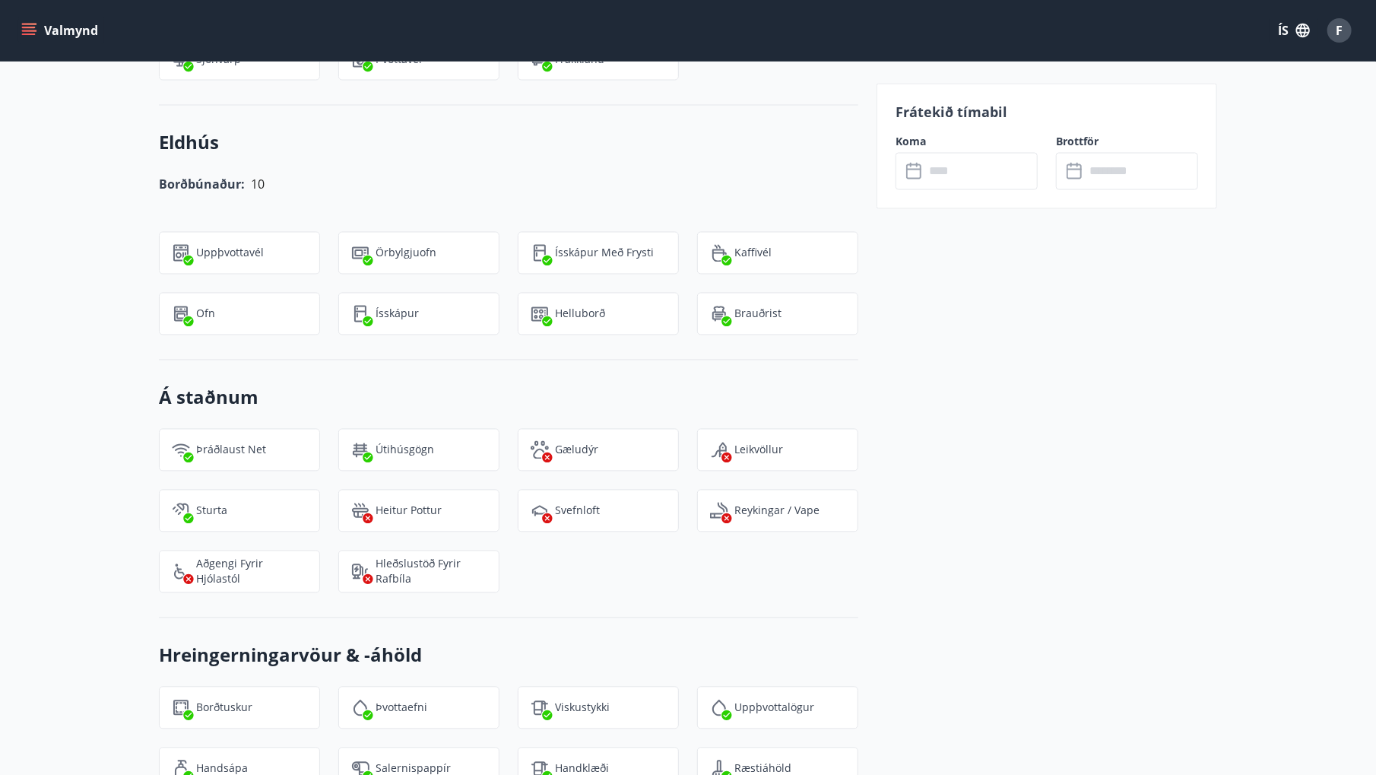
scroll to position [1603, 0]
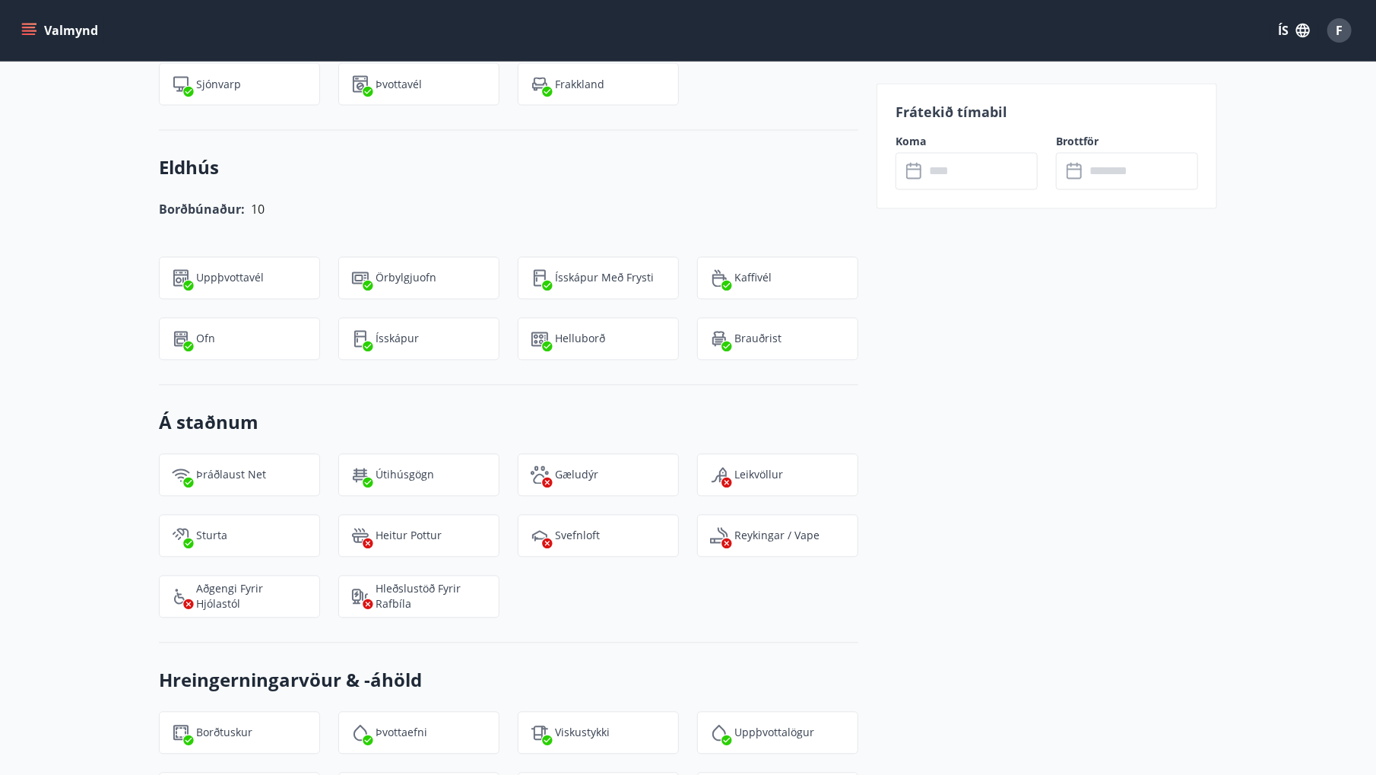
click at [952, 175] on input "text" at bounding box center [981, 171] width 113 height 37
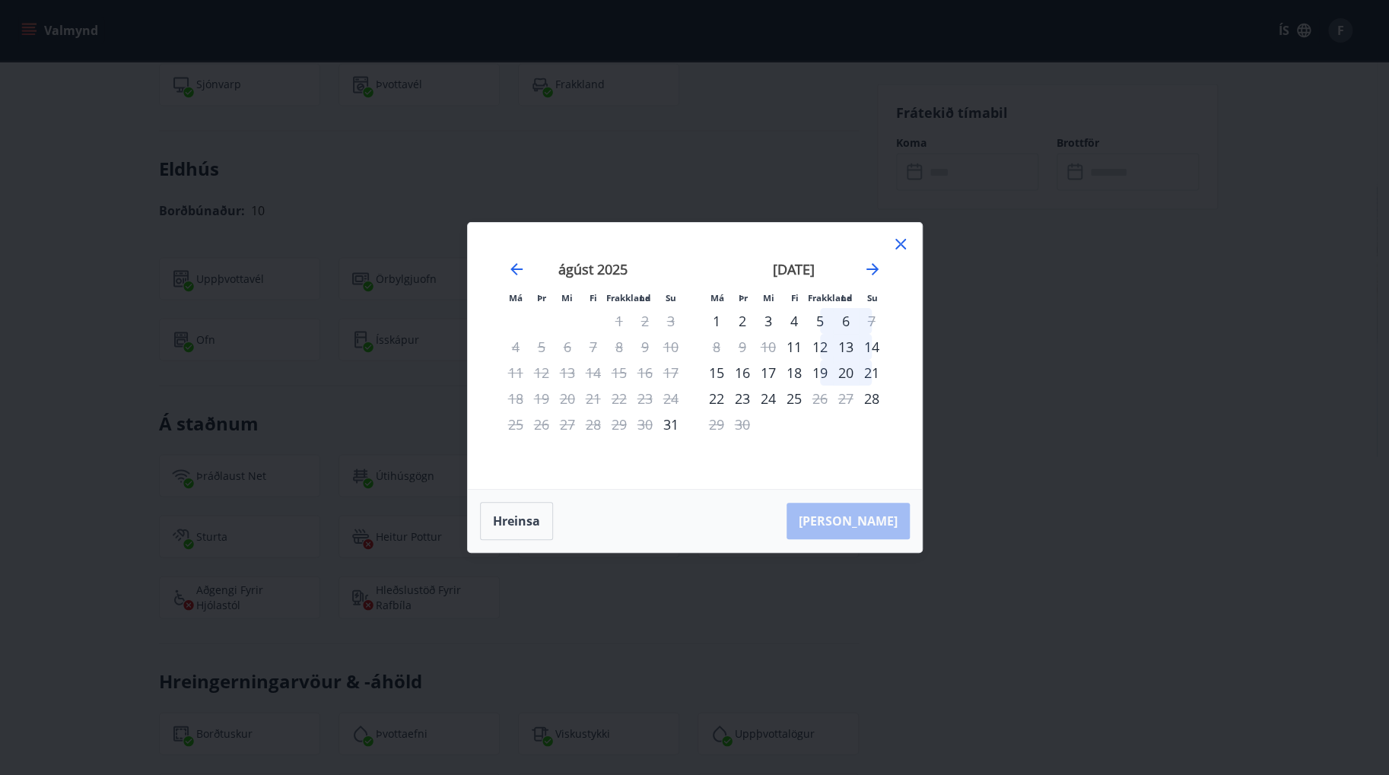
click at [795, 367] on div "18" at bounding box center [794, 373] width 26 height 26
click at [872, 371] on div "21" at bounding box center [872, 373] width 26 height 26
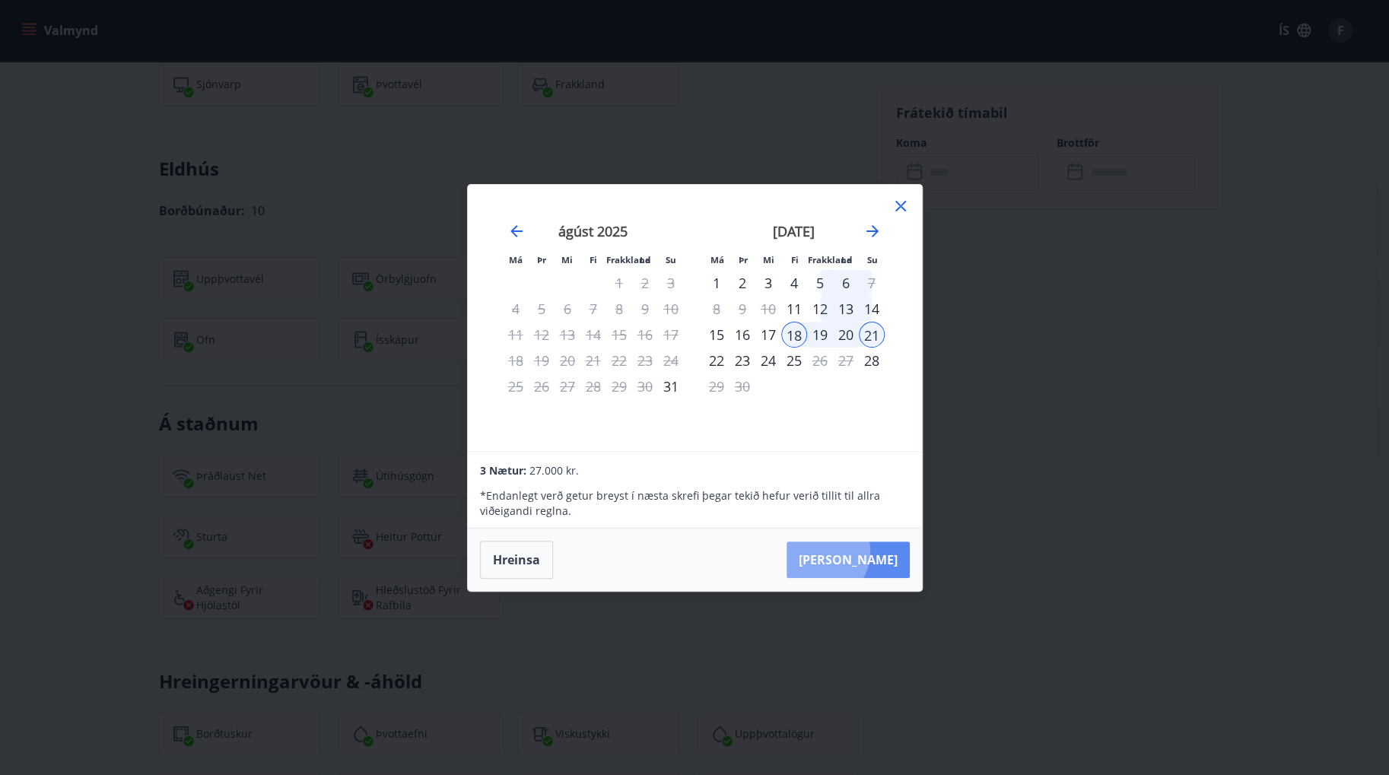
click at [868, 552] on button "[PERSON_NAME]" at bounding box center [847, 559] width 123 height 37
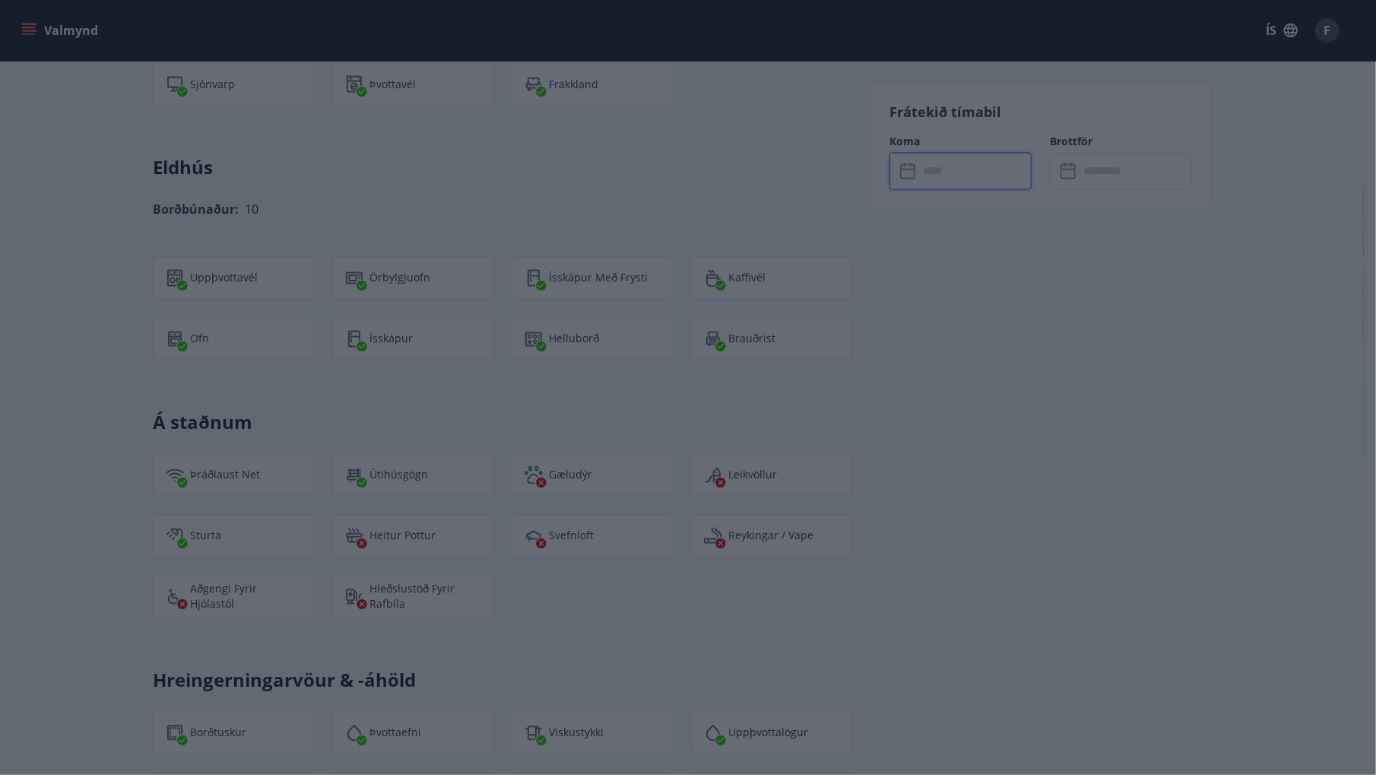
type input "******"
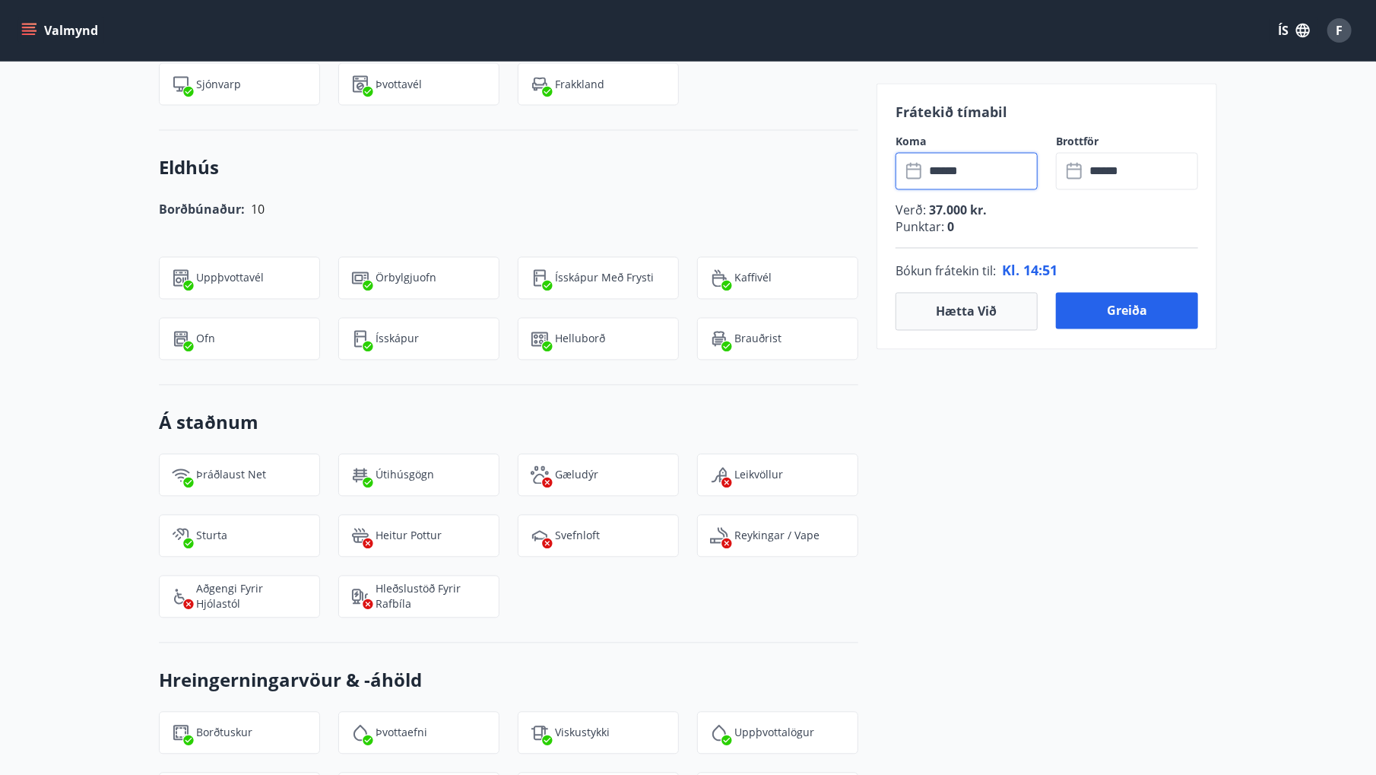
click at [988, 172] on input "******" at bounding box center [981, 171] width 113 height 37
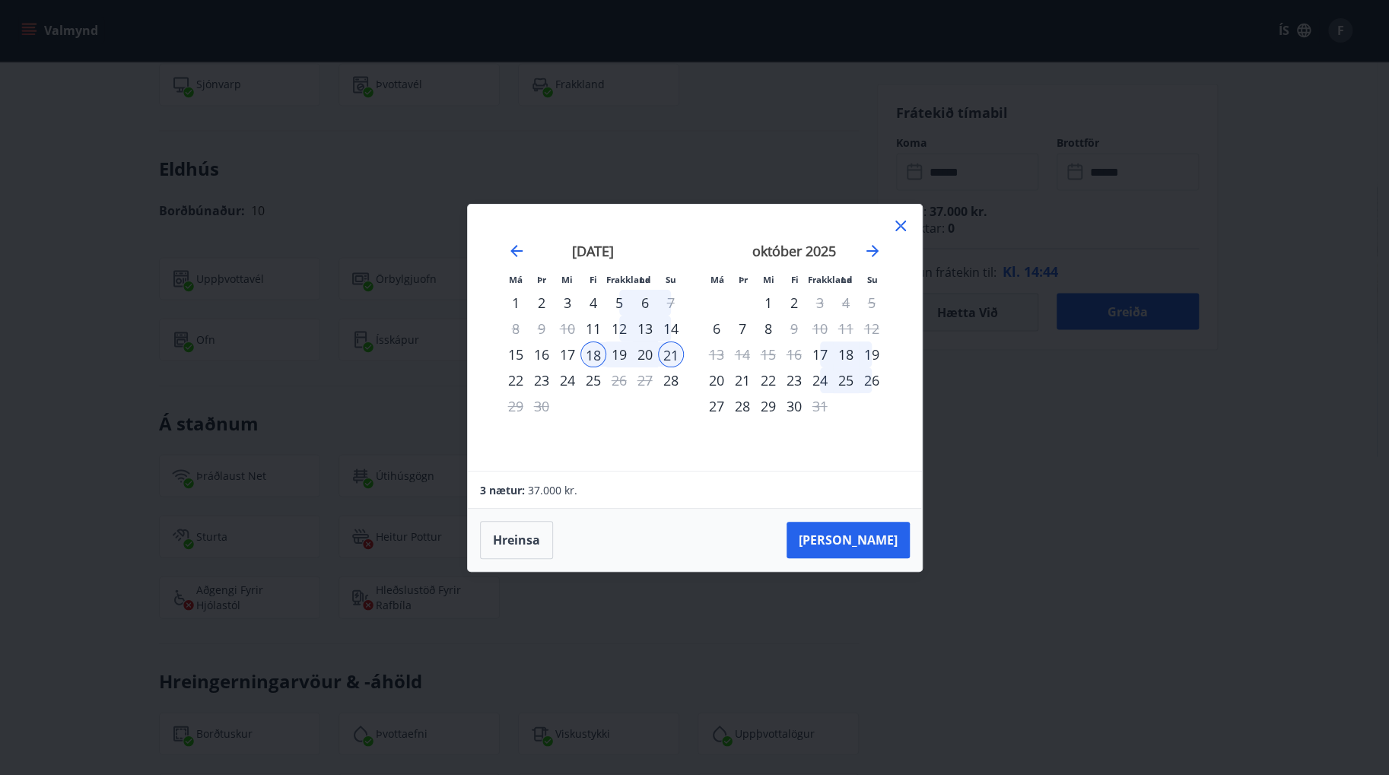
click at [624, 350] on div "19" at bounding box center [619, 354] width 26 height 26
click at [862, 536] on button "[PERSON_NAME]" at bounding box center [847, 540] width 123 height 37
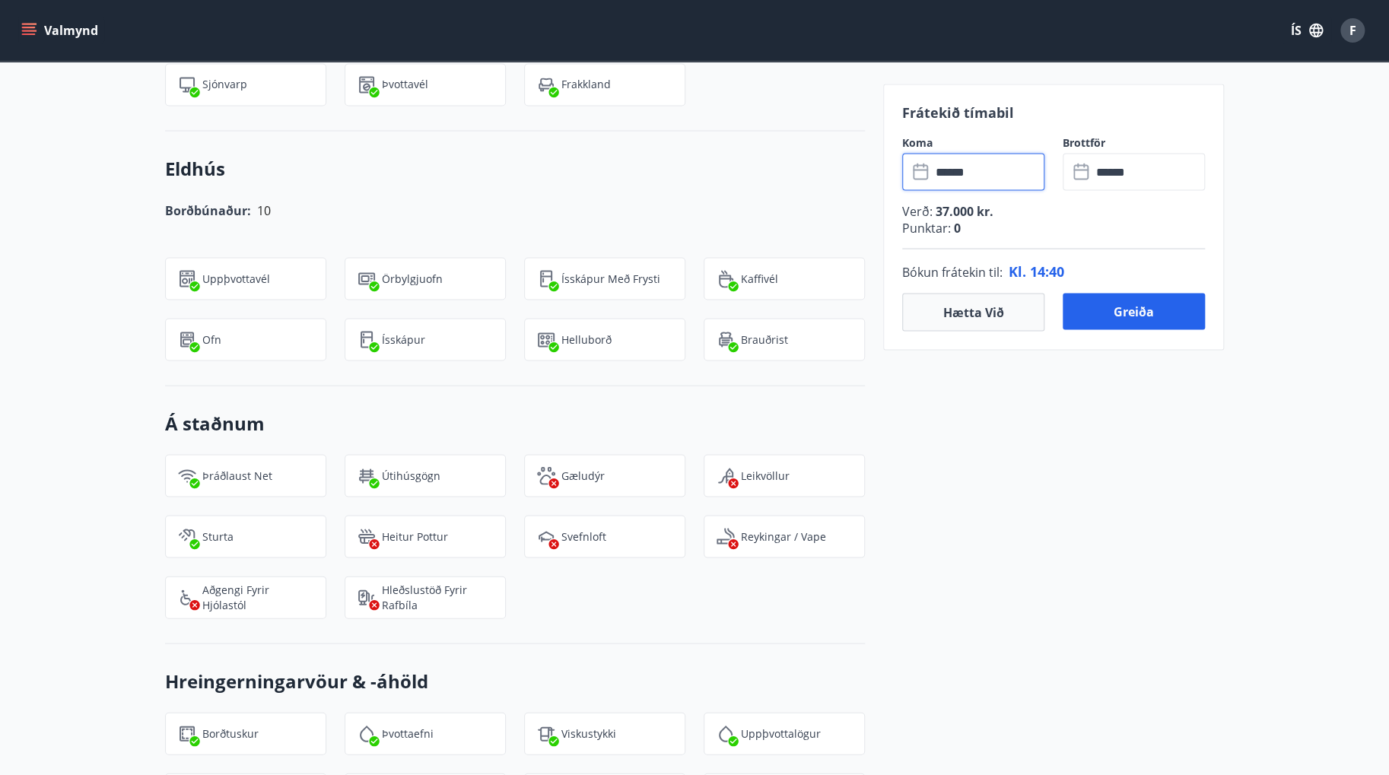
type input "******"
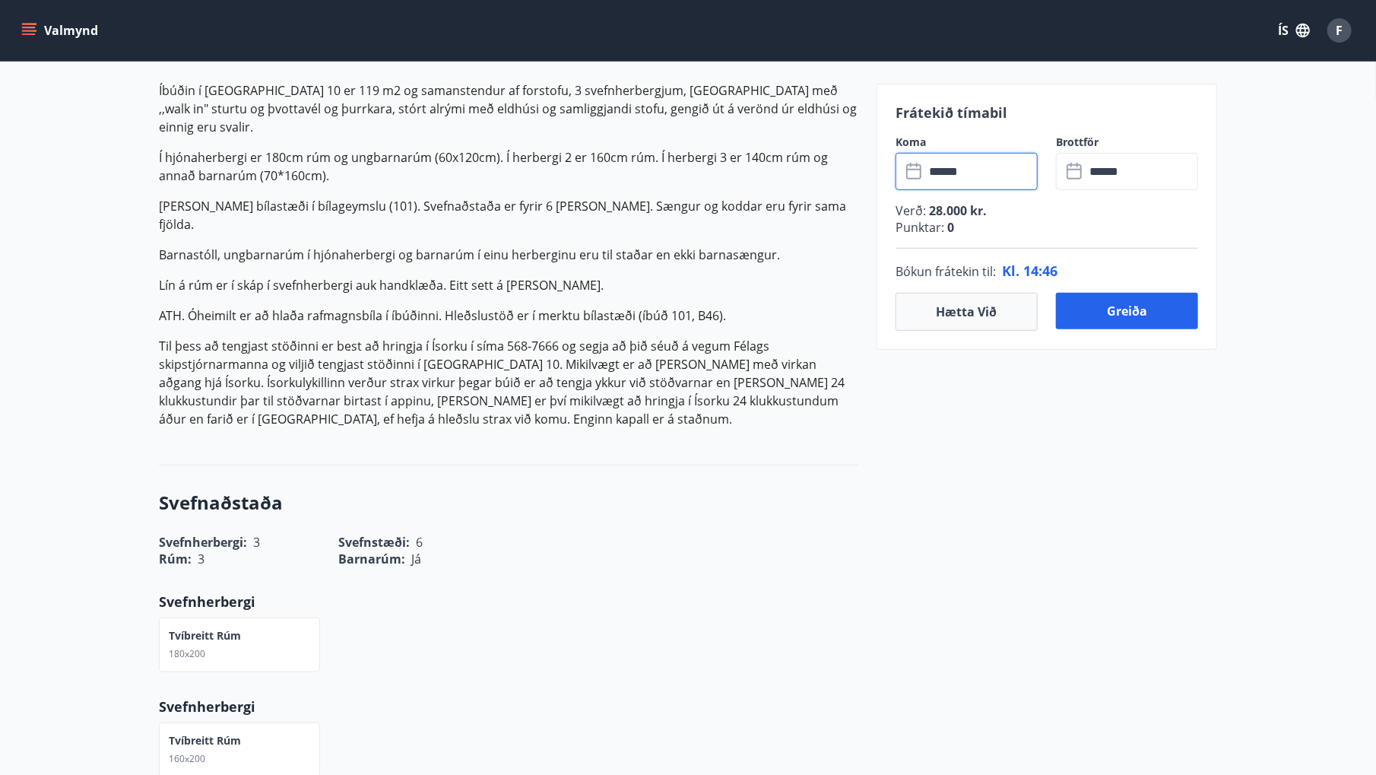
scroll to position [386, 0]
